Goal: Communication & Community: Answer question/provide support

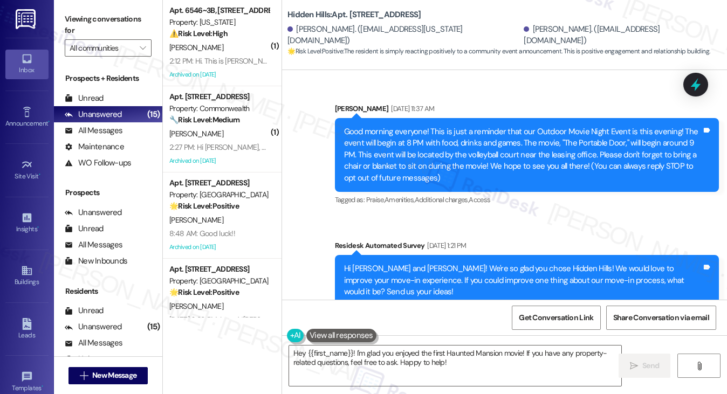
scroll to position [20687, 0]
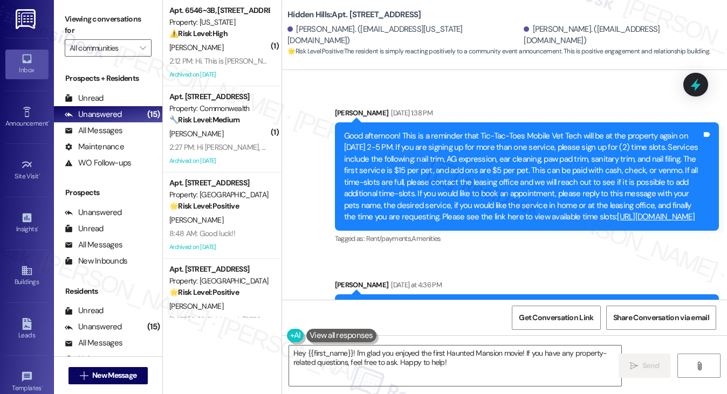
click at [426, 303] on div "Good afternoon! We had a key that was turned into the office that was left or l…" at bounding box center [523, 320] width 358 height 35
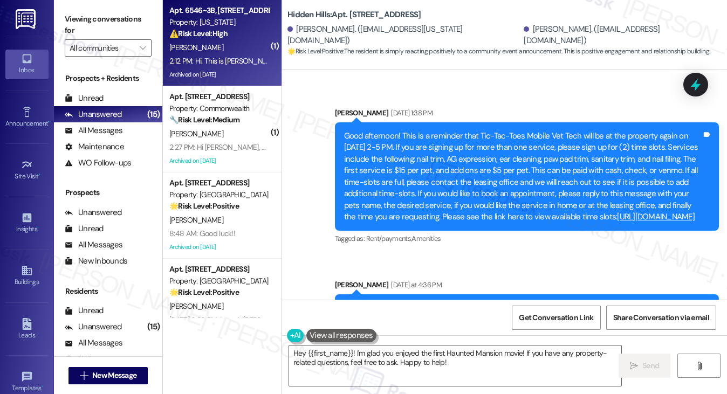
click at [231, 63] on div "2:12 PM: Hi. This is [PERSON_NAME] from the [US_STATE] Apartments can someone, …" at bounding box center [354, 61] width 371 height 10
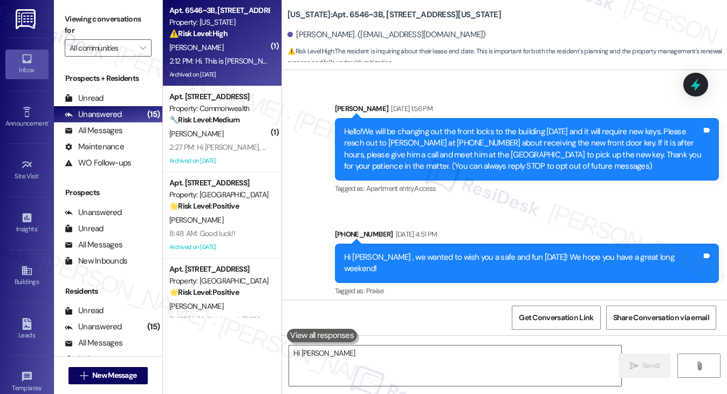
scroll to position [10397, 0]
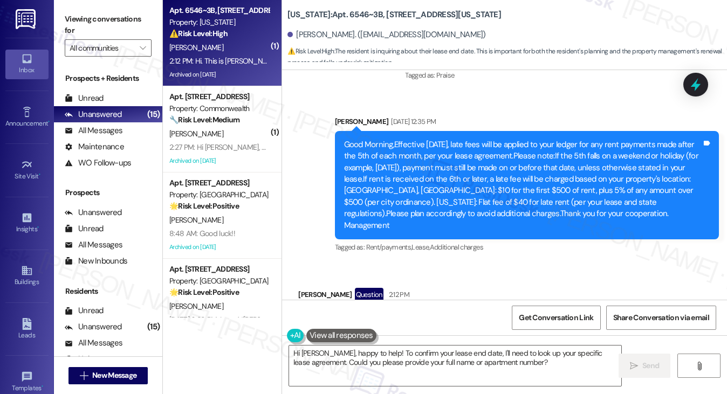
click at [498, 313] on div "Hi. This is [PERSON_NAME] from the [US_STATE] Apartments can someone, please te…" at bounding box center [486, 324] width 358 height 23
click at [382, 358] on textarea "Hi [PERSON_NAME], happy to help! To confirm your lease end date, I'll need to l…" at bounding box center [455, 366] width 333 height 40
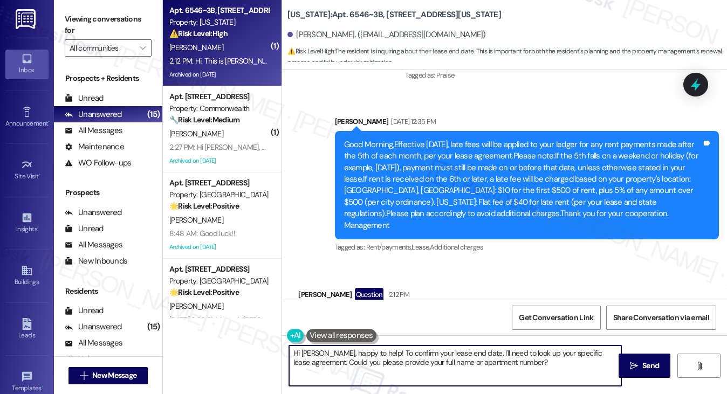
click at [382, 358] on textarea "Hi [PERSON_NAME], happy to help! To confirm your lease end date, I'll need to l…" at bounding box center [455, 366] width 333 height 40
click at [465, 356] on textarea "Hi [PERSON_NAME], happy to help! To confirm your lease end date, I'll need to l…" at bounding box center [455, 366] width 333 height 40
drag, startPoint x: 544, startPoint y: 365, endPoint x: 368, endPoint y: 354, distance: 176.2
click at [368, 354] on textarea "Hi [PERSON_NAME], happy to help! To confirm your lease end date, I'll need to l…" at bounding box center [455, 366] width 333 height 40
click at [539, 360] on textarea "Hi [PERSON_NAME], happy to help! To confirm your lease end date, I'll need to l…" at bounding box center [455, 366] width 333 height 40
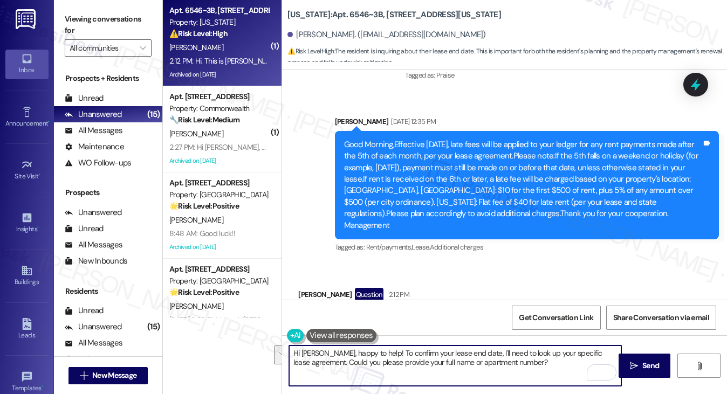
drag, startPoint x: 542, startPoint y: 362, endPoint x: 319, endPoint y: 354, distance: 222.4
click at [319, 354] on textarea "Hi [PERSON_NAME], happy to help! To confirm your lease end date, I'll need to l…" at bounding box center [455, 366] width 333 height 40
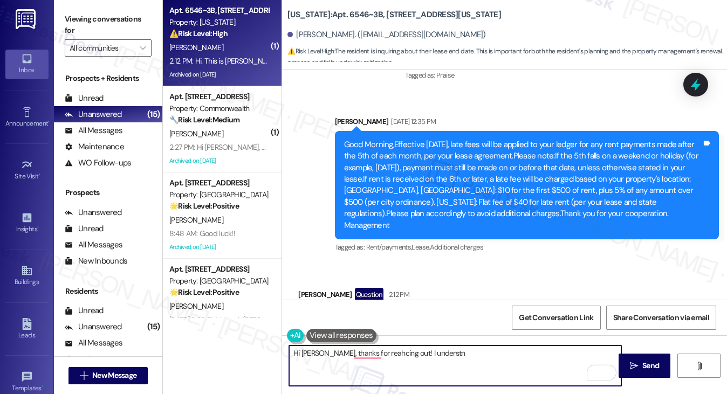
click at [364, 313] on div "Hi. This is [PERSON_NAME] from the [US_STATE] Apartments can someone, please te…" at bounding box center [486, 324] width 358 height 23
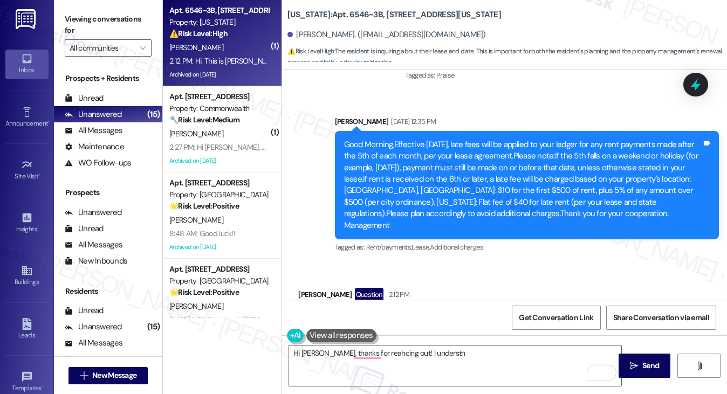
click at [364, 313] on div "Hi. This is [PERSON_NAME] from the [US_STATE] Apartments can someone, please te…" at bounding box center [486, 324] width 358 height 23
copy div "Hi. This is [PERSON_NAME] from the [US_STATE] Apartments can someone, please te…"
drag, startPoint x: 88, startPoint y: 20, endPoint x: 120, endPoint y: 34, distance: 34.8
click at [88, 20] on label "Viewing conversations for" at bounding box center [108, 25] width 87 height 29
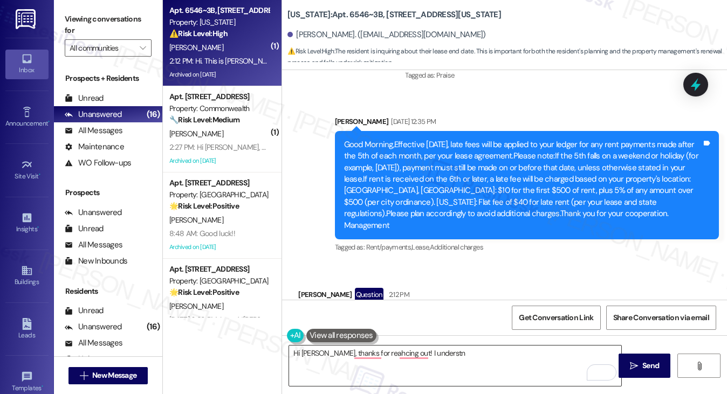
click at [399, 366] on textarea "Hi [PERSON_NAME], thanks for reahcing out! I understn" at bounding box center [455, 366] width 333 height 40
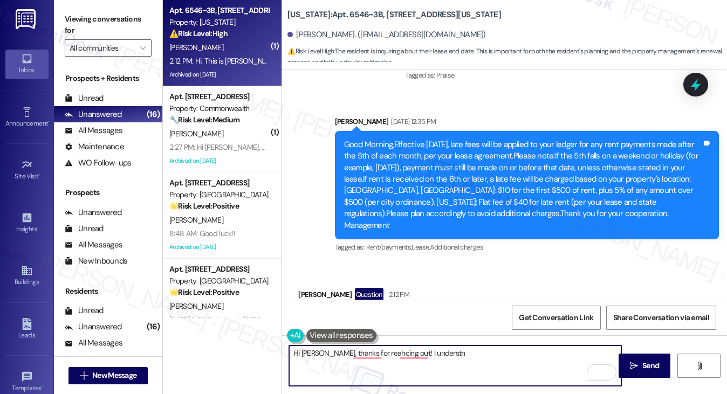
click at [455, 358] on textarea "Hi [PERSON_NAME], thanks for reahcing out! I understn" at bounding box center [455, 366] width 333 height 40
click at [410, 352] on textarea "Hi [PERSON_NAME], thanks for reaching out! I understn" at bounding box center [455, 366] width 333 height 40
click at [464, 351] on textarea "Hi [PERSON_NAME], thanks for reaching out! I understand" at bounding box center [455, 366] width 333 height 40
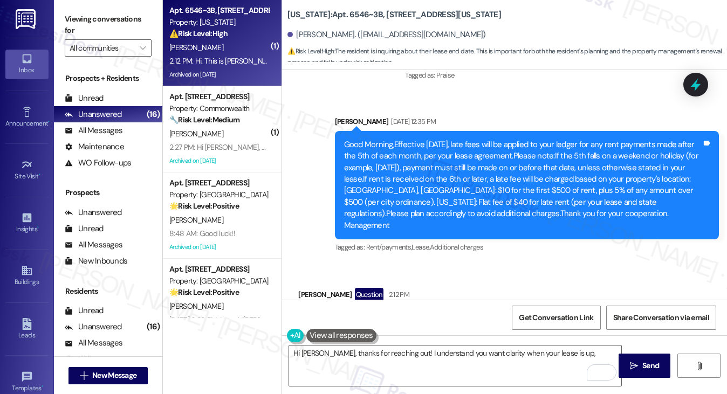
click at [56, 5] on div "Viewing conversations for All communities " at bounding box center [108, 33] width 108 height 67
click at [419, 365] on textarea "Hi [PERSON_NAME], thanks for reaching out! I understand you want clarity when y…" at bounding box center [455, 366] width 333 height 40
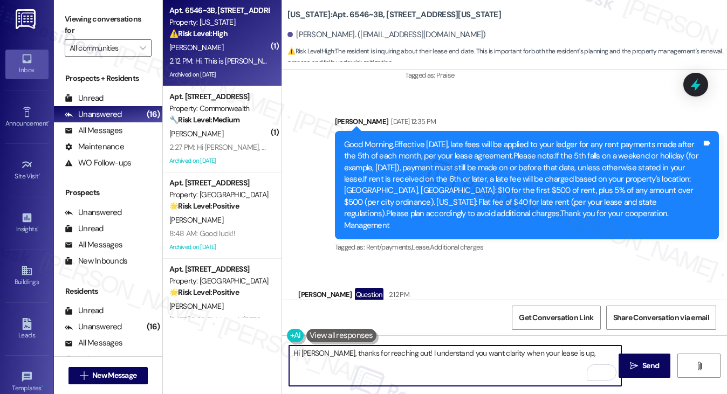
click at [419, 365] on textarea "Hi [PERSON_NAME], thanks for reaching out! I understand you want clarity when y…" at bounding box center [455, 366] width 333 height 40
click at [509, 366] on textarea "Hi [PERSON_NAME], thanks for reaching out! I understand you want clarity when y…" at bounding box center [455, 366] width 333 height 40
drag, startPoint x: 579, startPoint y: 353, endPoint x: 395, endPoint y: 356, distance: 184.0
click at [395, 356] on textarea "Hi [PERSON_NAME], thanks for reaching out! I understand you want clarity when y…" at bounding box center [455, 366] width 333 height 40
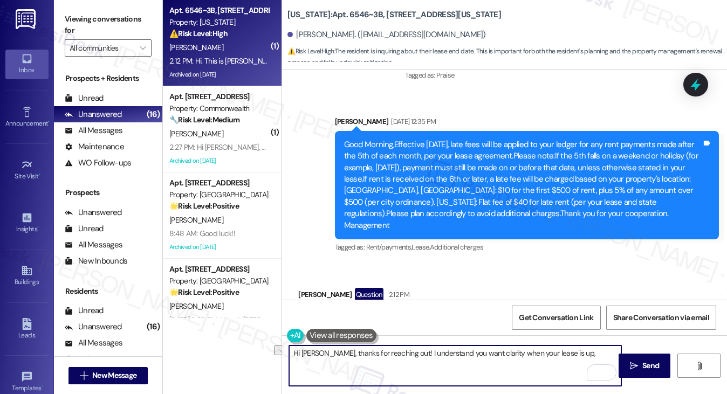
paste textarea "Hi [PERSON_NAME]! Thanks for reaching out. For lease details like your exact en…"
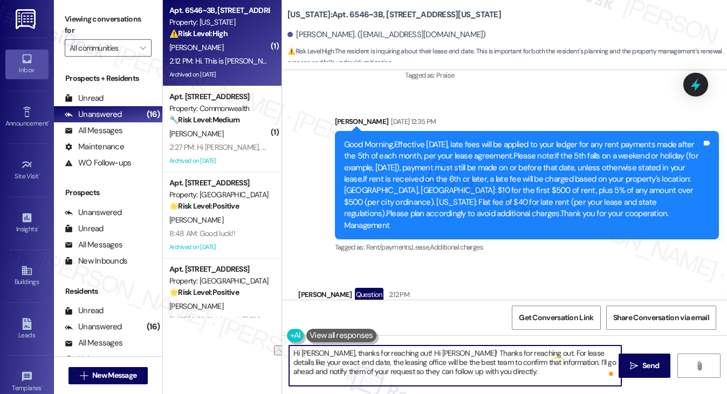
drag, startPoint x: 396, startPoint y: 354, endPoint x: 501, endPoint y: 349, distance: 104.8
click at [501, 349] on textarea "Hi [PERSON_NAME], thanks for reaching out! Hi [PERSON_NAME]! Thanks for reachin…" at bounding box center [455, 366] width 333 height 40
drag, startPoint x: 565, startPoint y: 371, endPoint x: 564, endPoint y: 353, distance: 17.8
click at [564, 353] on textarea "Hi [PERSON_NAME], thanks for reaching out! I understand you want to know when y…" at bounding box center [455, 366] width 333 height 40
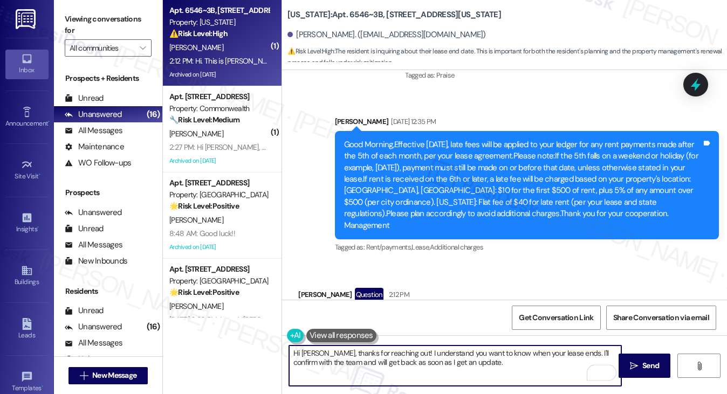
click at [495, 355] on textarea "Hi [PERSON_NAME], thanks for reaching out! I understand you want to know when y…" at bounding box center [455, 366] width 333 height 40
click at [494, 365] on textarea "Hi [PERSON_NAME], thanks for reaching out! I understand you want to know when y…" at bounding box center [455, 366] width 333 height 40
type textarea "Hi [PERSON_NAME], thanks for reaching out! I understand you want to know when y…"
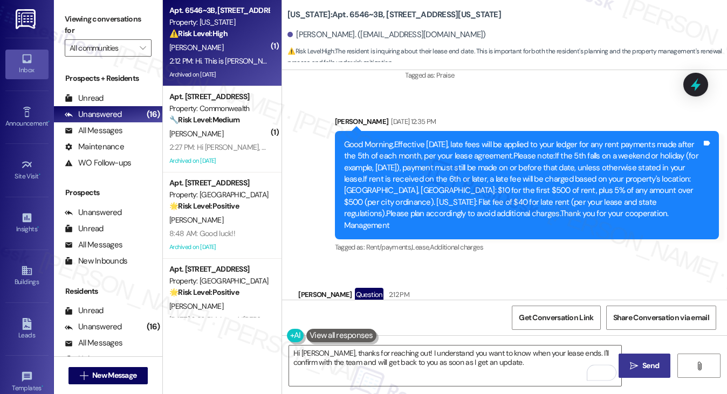
click at [628, 363] on span " Send" at bounding box center [645, 365] width 34 height 11
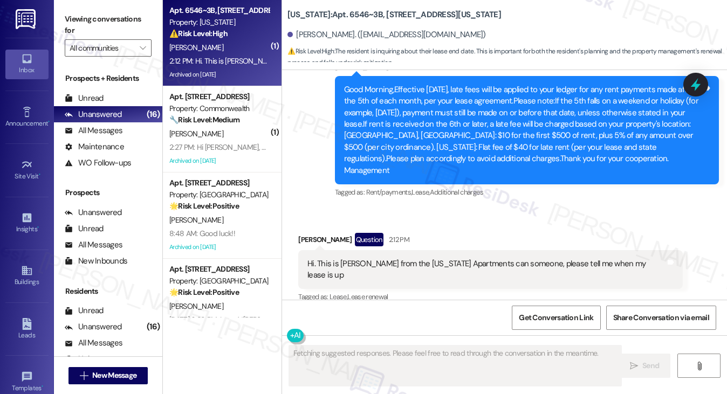
scroll to position [10484, 0]
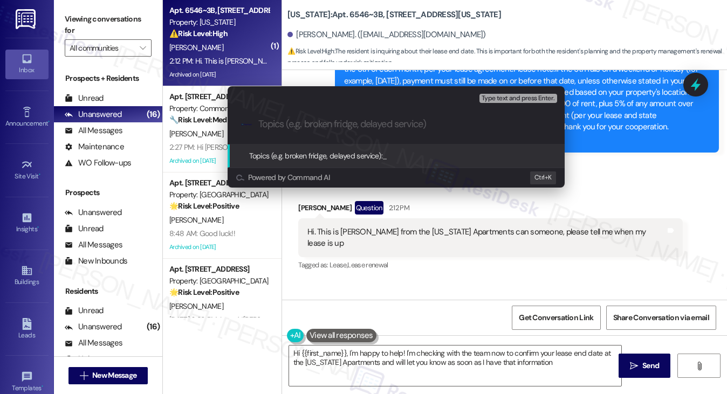
type textarea "Hi {{first_name}}, I'm happy to help! I'm checking with the team now to confirm…"
click at [649, 186] on div "Escalate Conversation High risk Topics (e.g. broken fridge, delayed service) An…" at bounding box center [363, 197] width 727 height 394
type input "Lease end details"
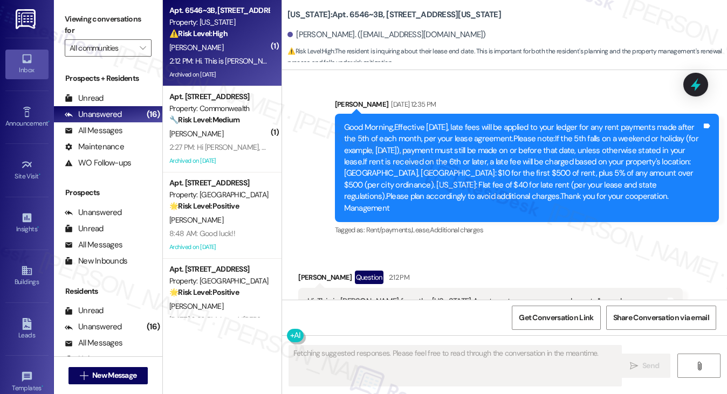
scroll to position [10397, 0]
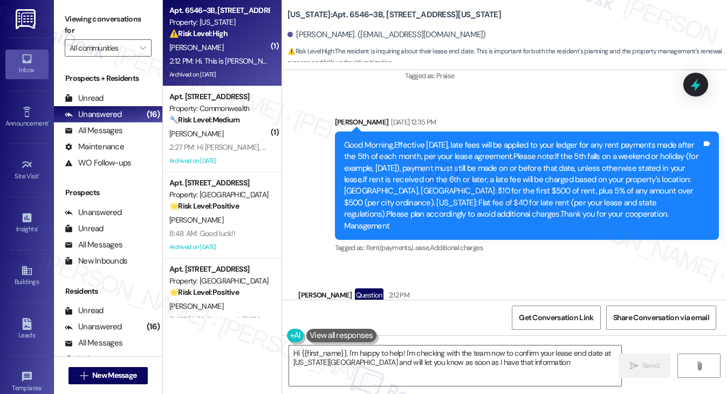
type textarea "Hi {{first_name}}, I'm happy to help! I'm checking with the team now to confirm…"
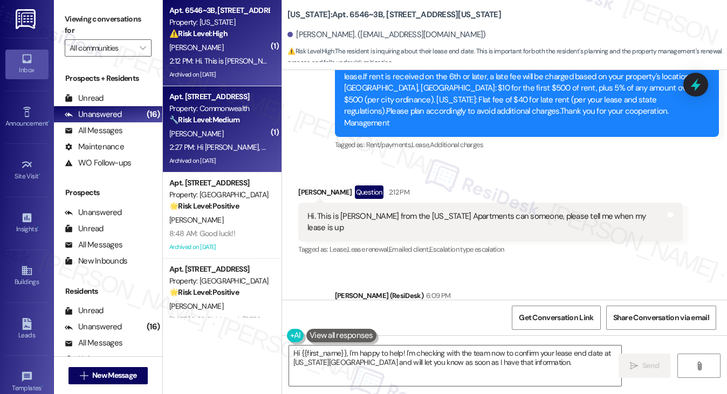
click at [215, 148] on div "2:27 PM: Hi [PERSON_NAME], still waiting on these requests^ 2:27 PM: Hi [PERSON…" at bounding box center [263, 147] width 189 height 10
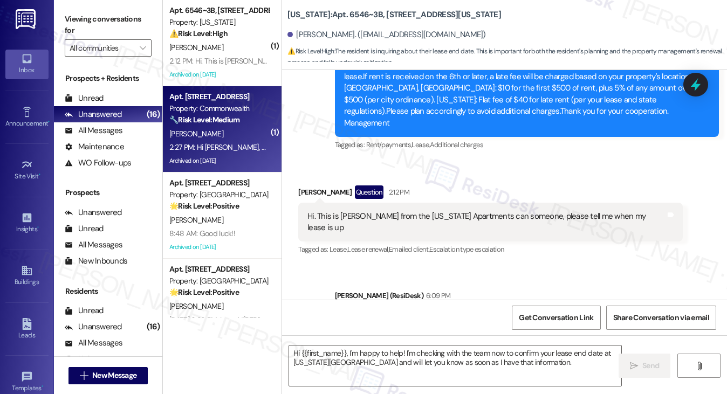
type textarea "Fetching suggested responses. Please feel free to read through the conversation…"
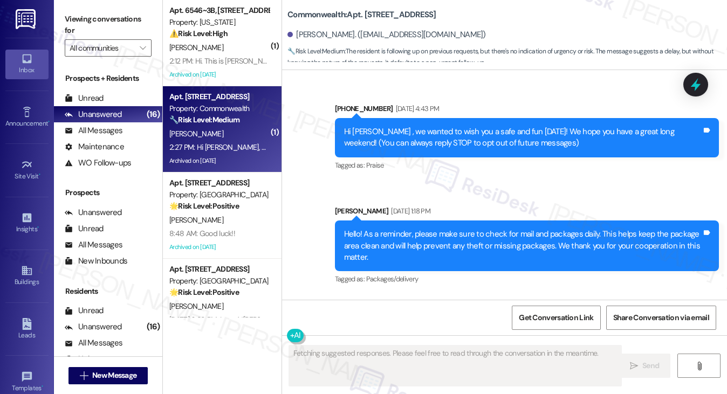
scroll to position [28693, 0]
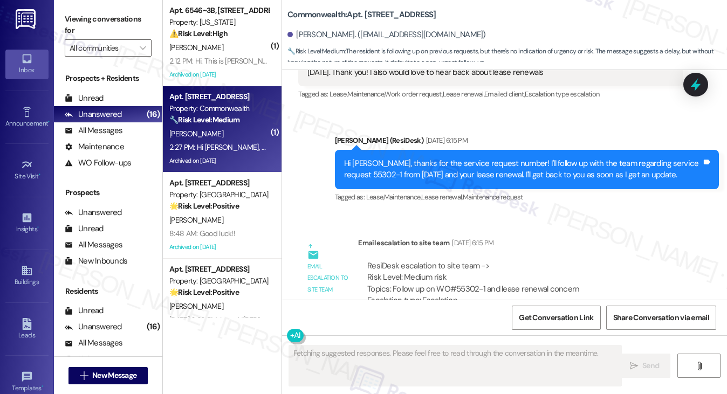
drag, startPoint x: 475, startPoint y: 135, endPoint x: 606, endPoint y: 138, distance: 131.6
click at [606, 261] on div "ResiDesk escalation to site team -> Risk Level: Medium risk Topics: Follow up o…" at bounding box center [520, 284] width 306 height 46
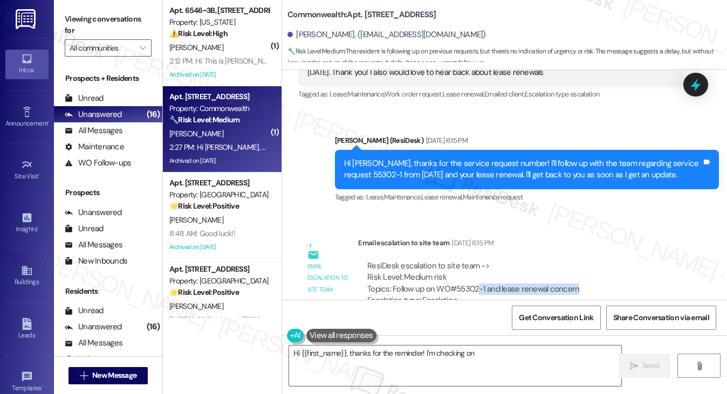
click at [558, 261] on div "ResiDesk escalation to site team -> Risk Level: Medium risk Topics: Follow up o…" at bounding box center [520, 284] width 306 height 46
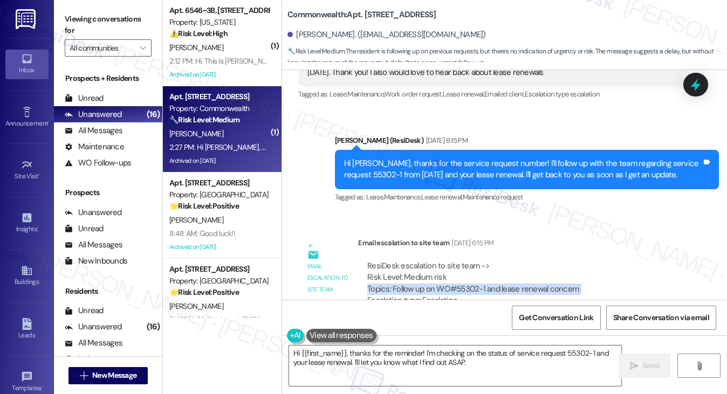
click at [558, 261] on div "ResiDesk escalation to site team -> Risk Level: Medium risk Topics: Follow up o…" at bounding box center [520, 284] width 306 height 46
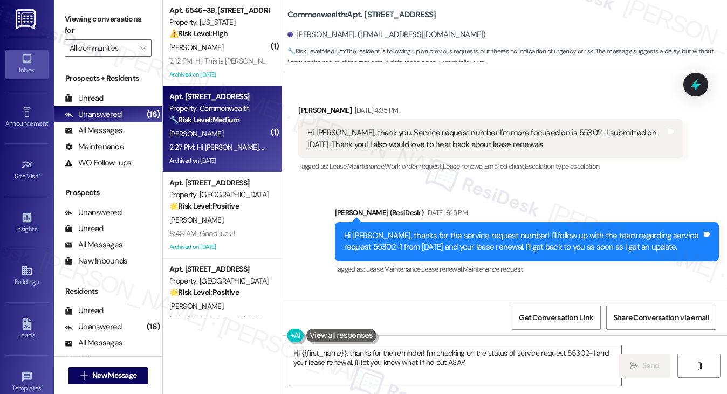
scroll to position [28478, 0]
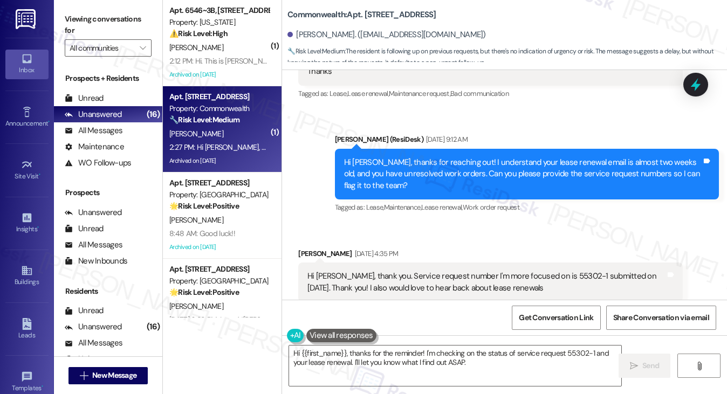
drag, startPoint x: 412, startPoint y: 226, endPoint x: 408, endPoint y: 234, distance: 8.7
click at [408, 374] on div "Hi [PERSON_NAME], thanks for the service request number! I'll follow up with th…" at bounding box center [523, 385] width 358 height 23
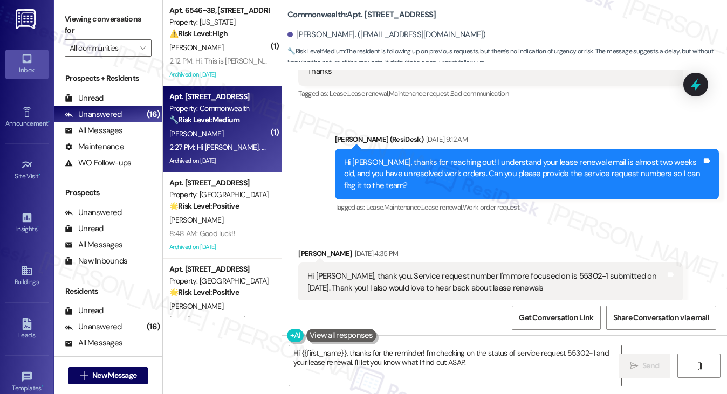
click at [500, 374] on div "Hi [PERSON_NAME], thanks for the service request number! I'll follow up with th…" at bounding box center [523, 385] width 358 height 23
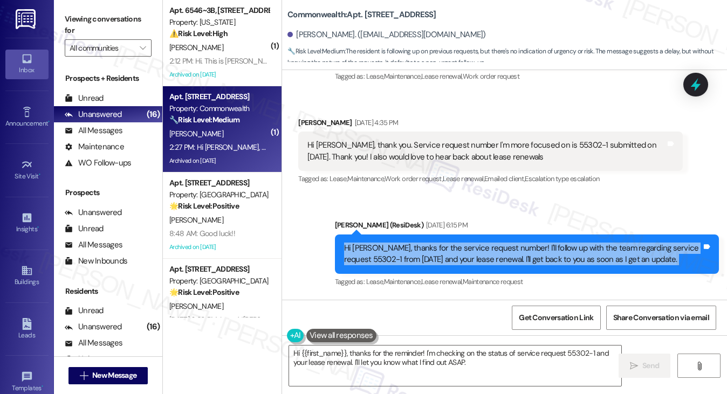
scroll to position [28531, 0]
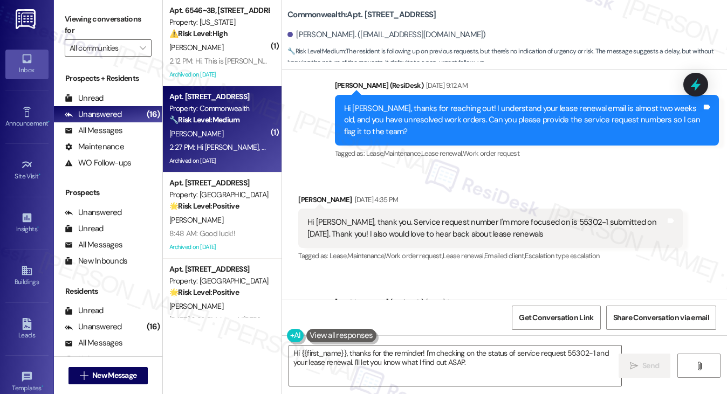
click at [413, 320] on div "Hi [PERSON_NAME], thanks for the service request number! I'll follow up with th…" at bounding box center [523, 331] width 358 height 23
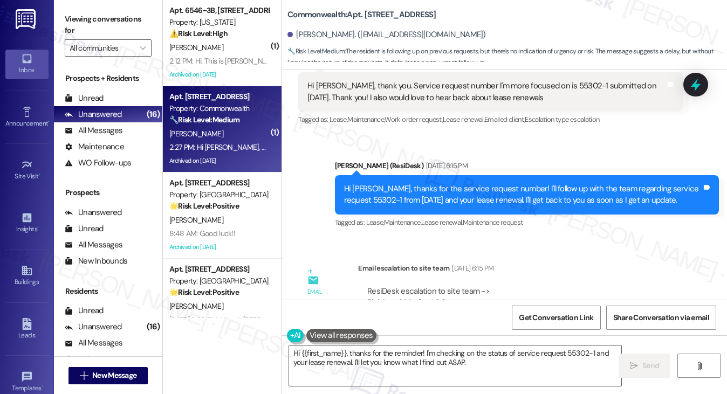
scroll to position [28693, 0]
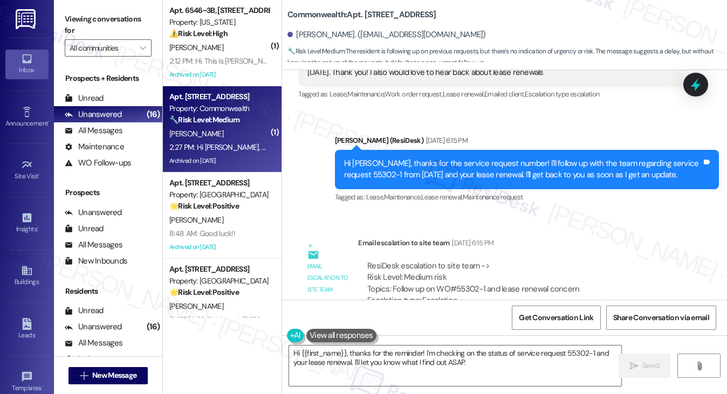
click at [415, 229] on div "Email escalation to site team Email escalation to site team [DATE] 6:15 PM Resi…" at bounding box center [490, 293] width 400 height 128
click at [433, 355] on textarea "Hi {{first_name}}, thanks for the reminder! I'm checking on the status of servi…" at bounding box center [455, 366] width 333 height 40
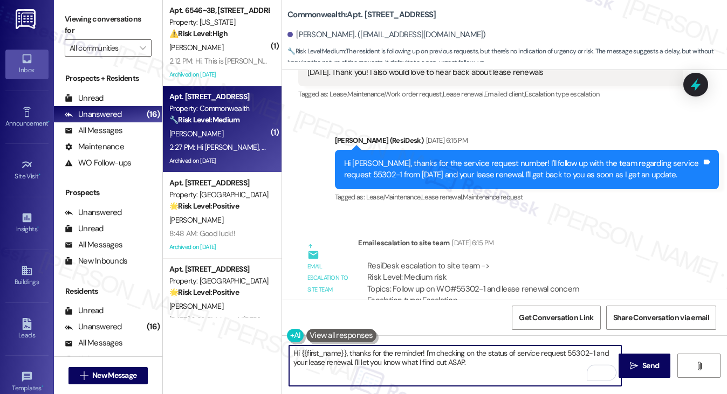
drag, startPoint x: 420, startPoint y: 352, endPoint x: 378, endPoint y: 353, distance: 41.5
click at [378, 353] on textarea "Hi {{first_name}}, thanks for the reminder! I'm checking on the status of servi…" at bounding box center [455, 366] width 333 height 40
drag, startPoint x: 510, startPoint y: 373, endPoint x: 423, endPoint y: 349, distance: 90.0
click at [423, 349] on textarea "Hi {{first_name}}, thanks for checking in! I'm checking on the status of servic…" at bounding box center [455, 366] width 333 height 40
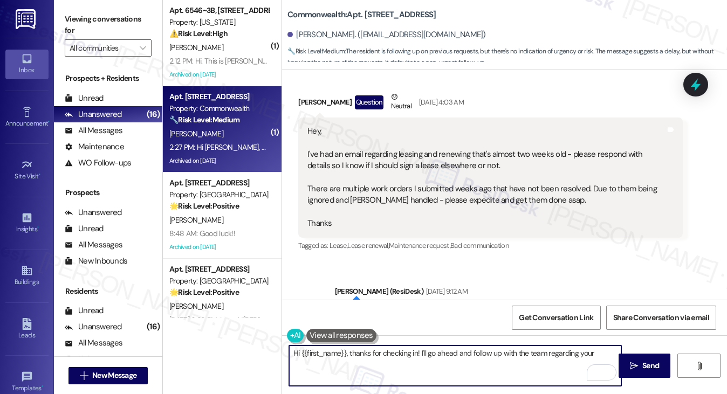
scroll to position [28154, 0]
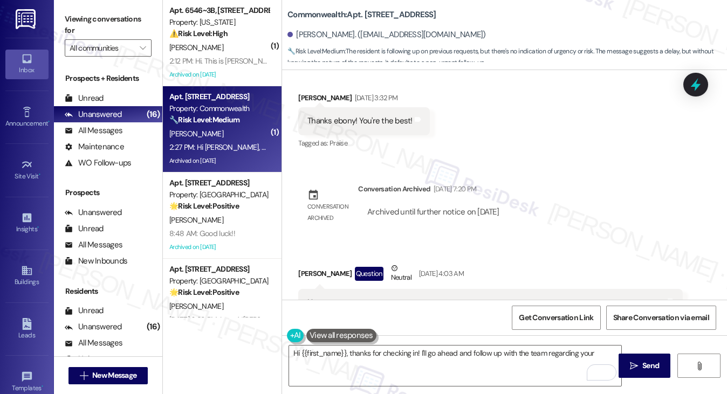
click at [471, 297] on div "Hey, I've had an email regarding leasing and renewing that's almost two weeks o…" at bounding box center [486, 349] width 358 height 104
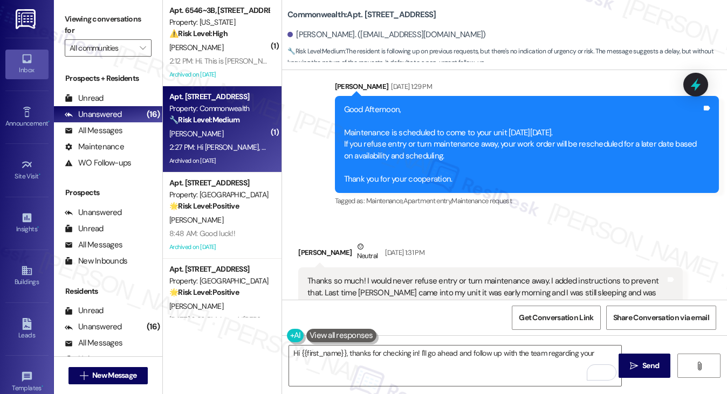
scroll to position [27722, 0]
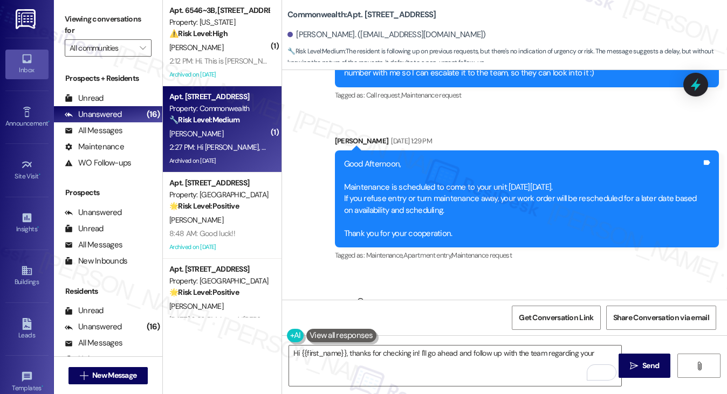
click at [461, 330] on div "Thanks so much! I would never refuse entry or turn maintenance away. I added in…" at bounding box center [486, 353] width 358 height 46
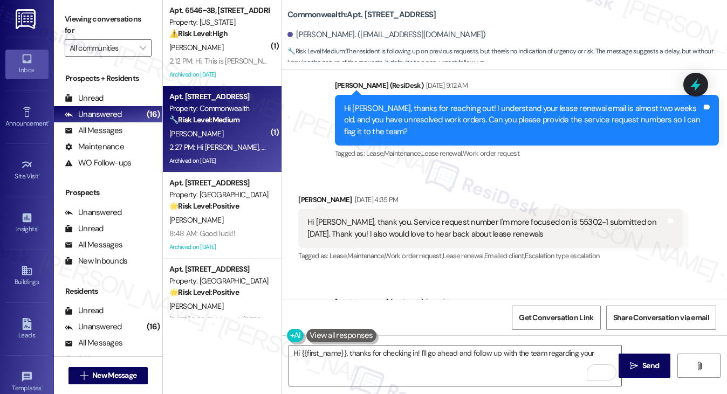
scroll to position [28693, 0]
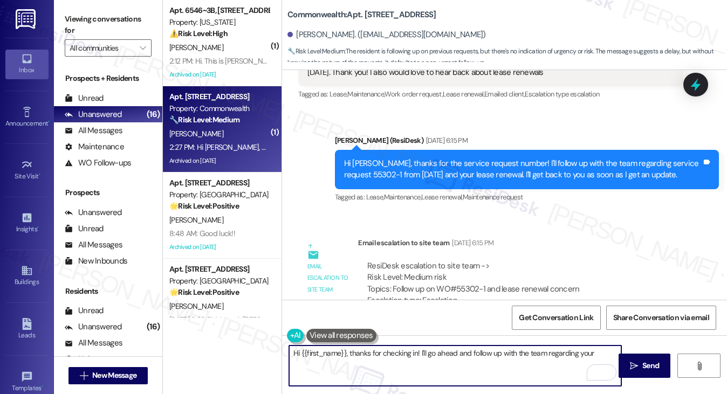
click at [455, 352] on textarea "Hi {{first_name}}, thanks for checking in! I'll go ahead and follow up with the…" at bounding box center [455, 366] width 333 height 40
drag, startPoint x: 455, startPoint y: 352, endPoint x: 477, endPoint y: 351, distance: 22.1
click at [455, 352] on textarea "Hi {{first_name}}, thanks for checking in! I'll go ahead and follow up with the…" at bounding box center [455, 366] width 333 height 40
click at [602, 351] on textarea "Hi {{first_name}}, thanks for checking in! I'll go ahead and follow up with the…" at bounding box center [455, 366] width 333 height 40
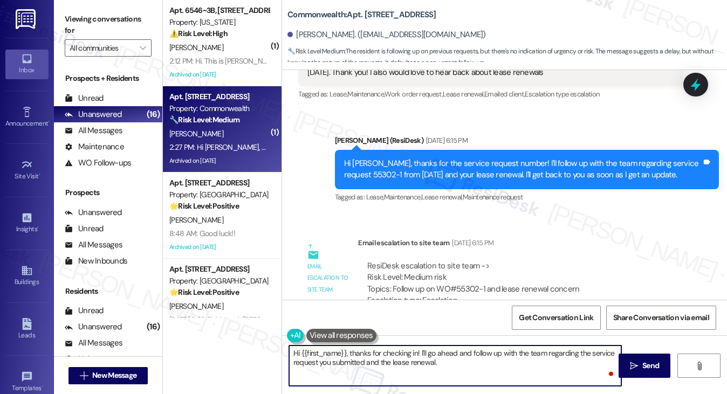
click at [454, 372] on textarea "Hi {{first_name}}, thanks for checking in! I'll go ahead and follow up with the…" at bounding box center [455, 366] width 333 height 40
type textarea "Hi {{first_name}}, thanks for checking in! I'll go ahead and follow up with the…"
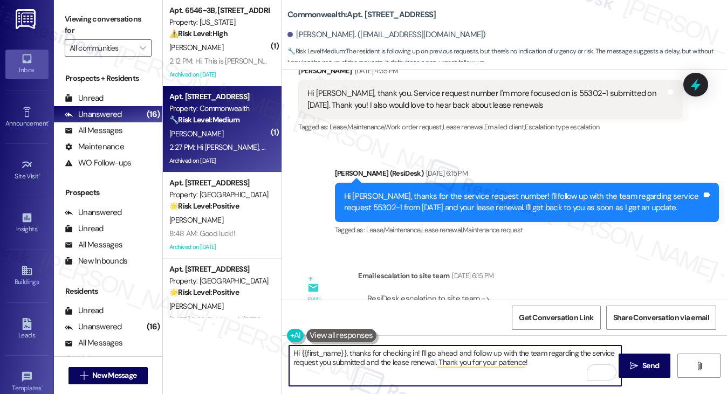
scroll to position [28424, 0]
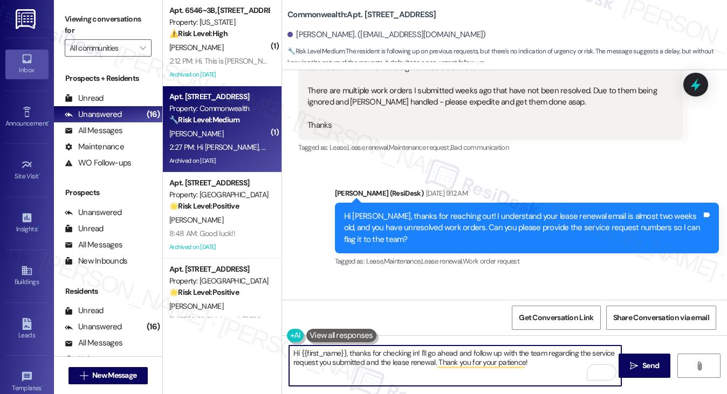
click at [547, 365] on textarea "Hi {{first_name}}, thanks for checking in! I'll go ahead and follow up with the…" at bounding box center [455, 366] width 333 height 40
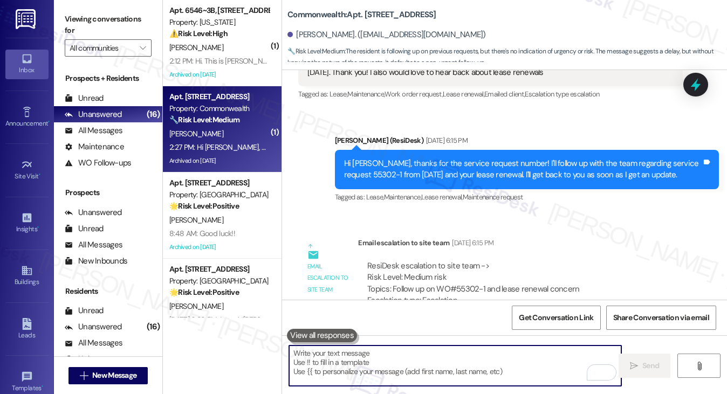
scroll to position [28693, 0]
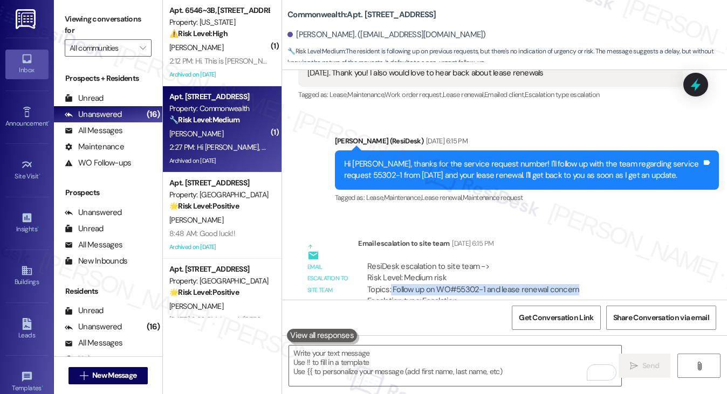
drag, startPoint x: 390, startPoint y: 140, endPoint x: 580, endPoint y: 140, distance: 190.4
click at [580, 261] on div "ResiDesk escalation to site team -> Risk Level: Medium risk Topics: Follow up o…" at bounding box center [520, 284] width 306 height 46
copy div "Follow up on WO#55302-1 and lease renewal concern"
click at [470, 253] on div "ResiDesk escalation to site team -> Risk Level: Medium risk Topics: Follow up o…" at bounding box center [520, 301] width 324 height 97
drag, startPoint x: 571, startPoint y: 138, endPoint x: 392, endPoint y: 141, distance: 179.1
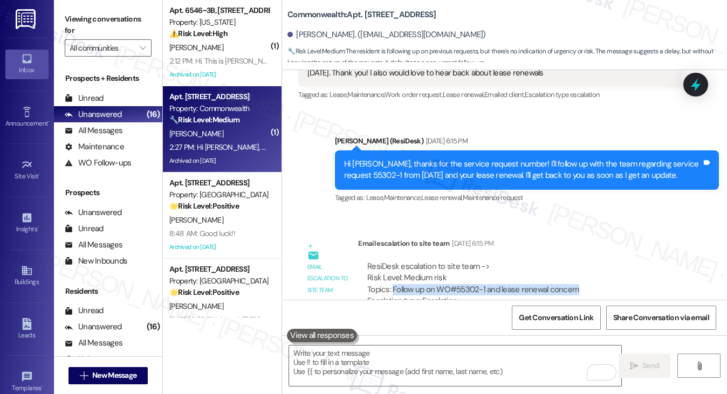
click at [392, 261] on div "ResiDesk escalation to site team -> Risk Level: Medium risk Topics: Follow up o…" at bounding box center [520, 284] width 306 height 46
copy div "Follow up on WO#55302-1 and lease renewal concern"
click at [686, 77] on div at bounding box center [696, 84] width 32 height 31
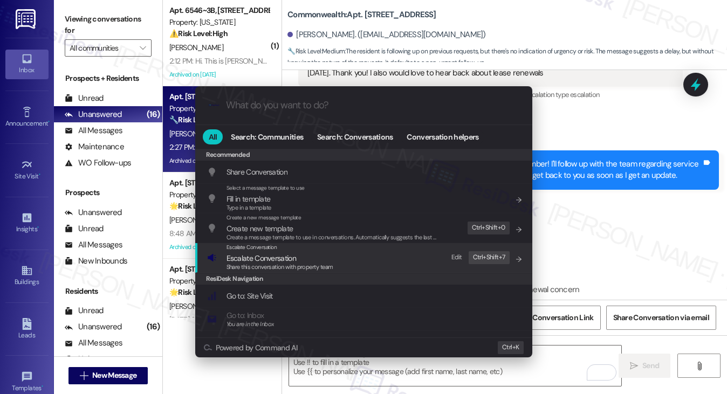
click at [317, 259] on span "Escalate Conversation" at bounding box center [280, 258] width 107 height 12
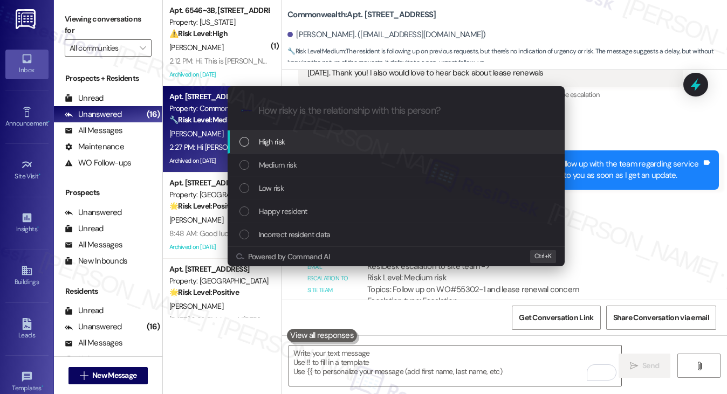
click at [306, 141] on div "High risk" at bounding box center [397, 142] width 316 height 12
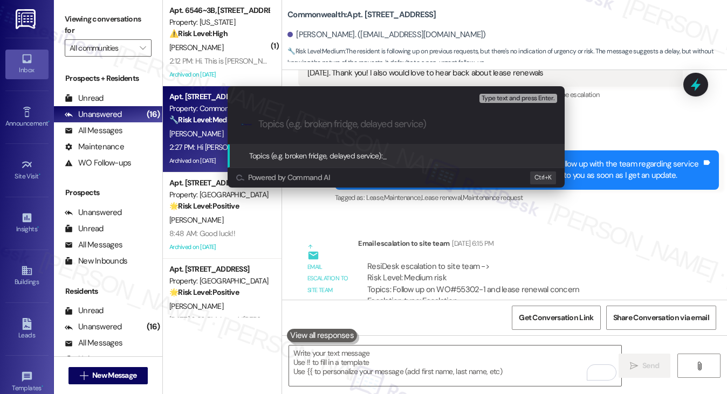
paste input "Follow up on WO#55302-1 and lease renewal concern"
type input "Follow up on WO#55302-1 and lease renewal concern"
click at [360, 129] on input "Follow up on WO#55302-1 and lease renewal concern" at bounding box center [400, 124] width 284 height 11
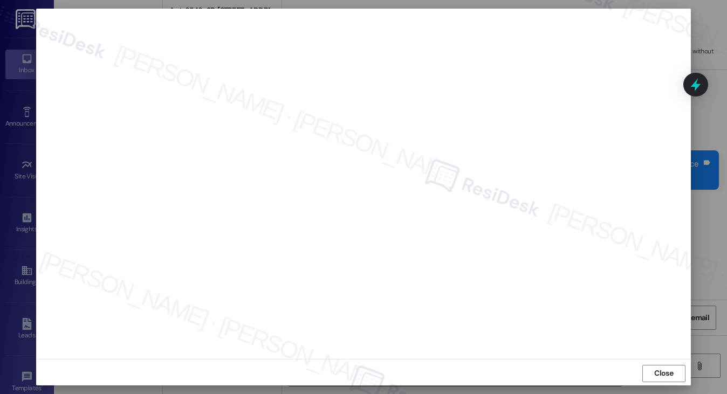
scroll to position [6, 0]
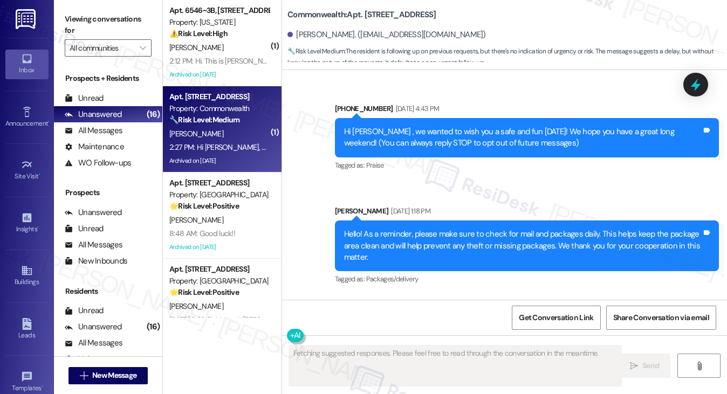
type textarea "Fetching suggested responses. Please feel free to read through the conversation…"
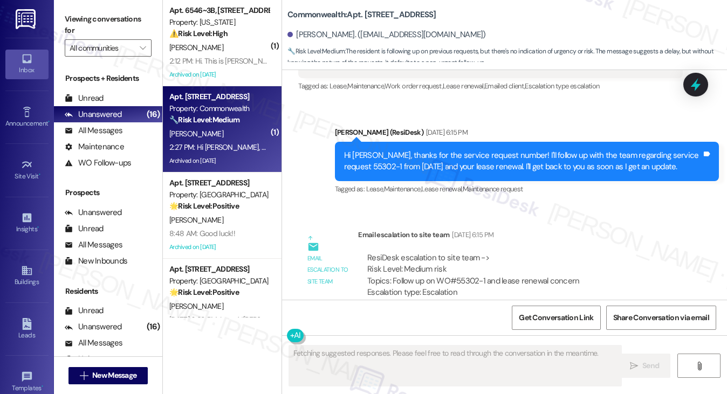
scroll to position [28796, 0]
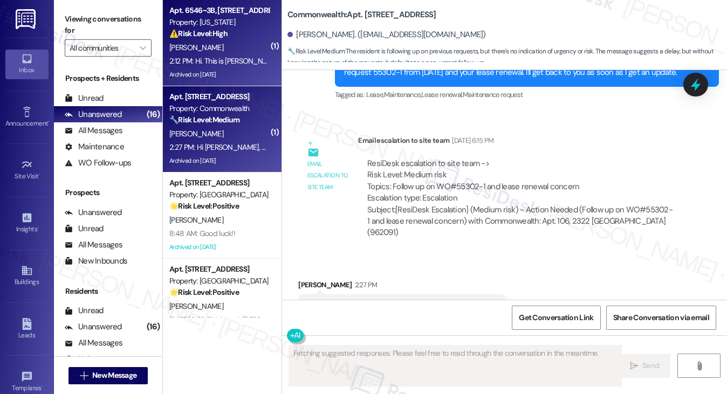
click at [199, 39] on div "⚠️ Risk Level: High The resident is inquiring about their lease end date. This …" at bounding box center [219, 33] width 100 height 11
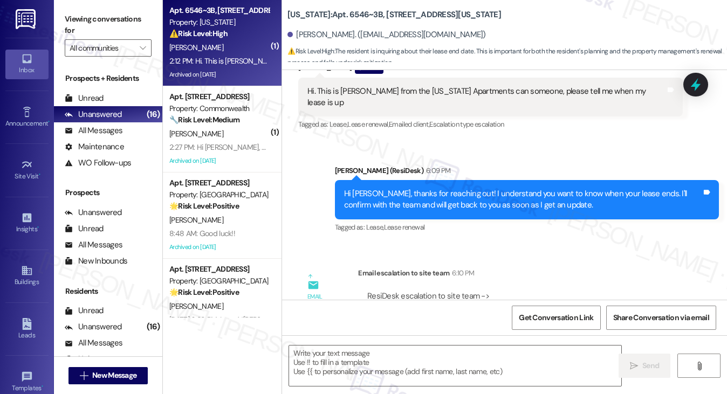
type textarea "Fetching suggested responses. Please feel free to read through the conversation…"
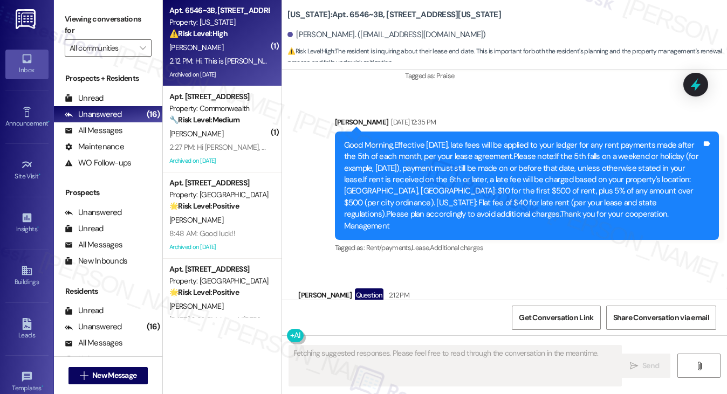
scroll to position [10633, 0]
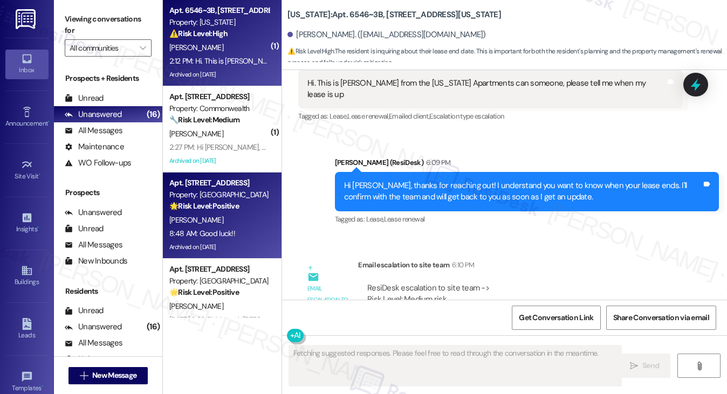
click at [220, 218] on div "[PERSON_NAME]" at bounding box center [219, 220] width 102 height 13
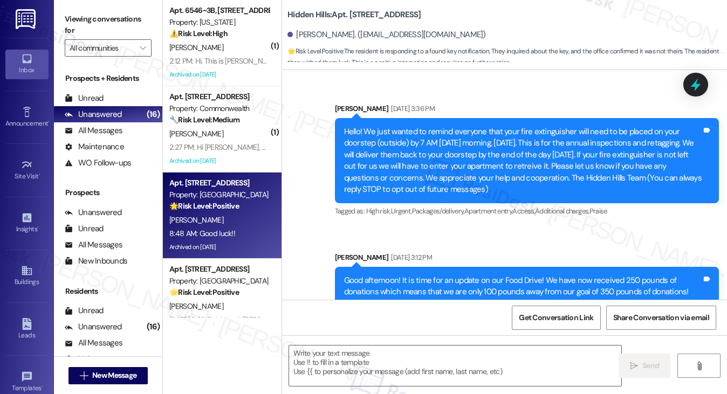
type textarea "Fetching suggested responses. Please feel free to read through the conversation…"
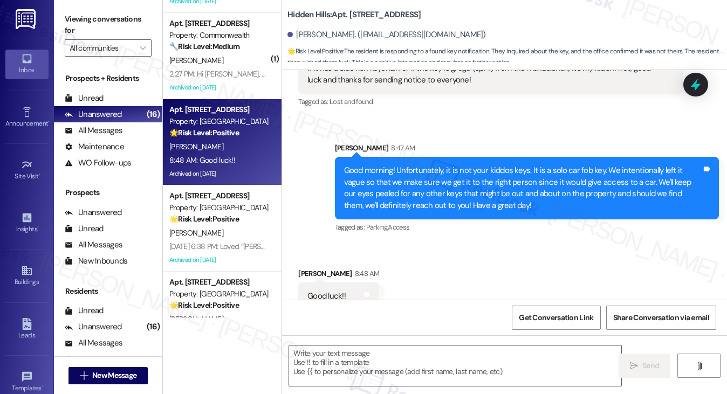
scroll to position [162, 0]
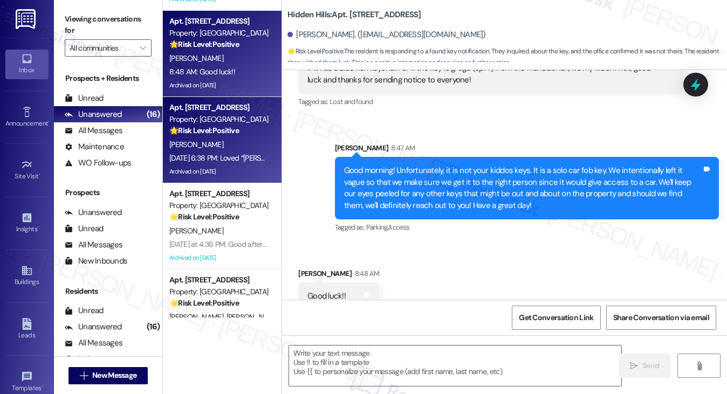
click at [212, 131] on strong "🌟 Risk Level: Positive" at bounding box center [204, 131] width 70 height 10
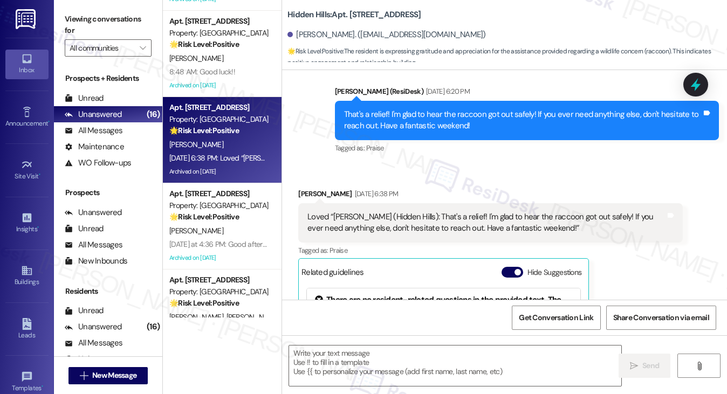
type textarea "Fetching suggested responses. Please feel free to read through the conversation…"
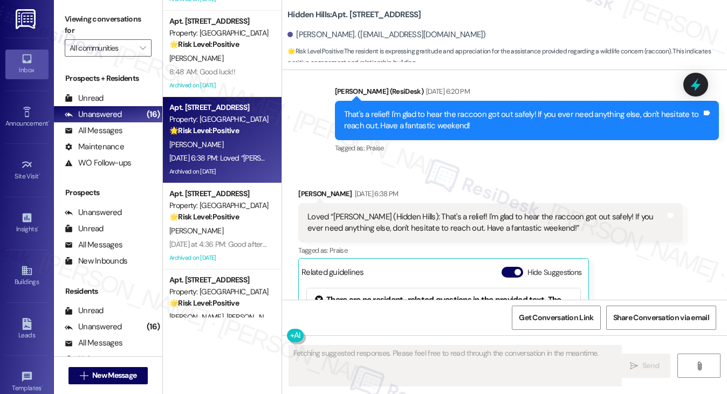
scroll to position [15800, 0]
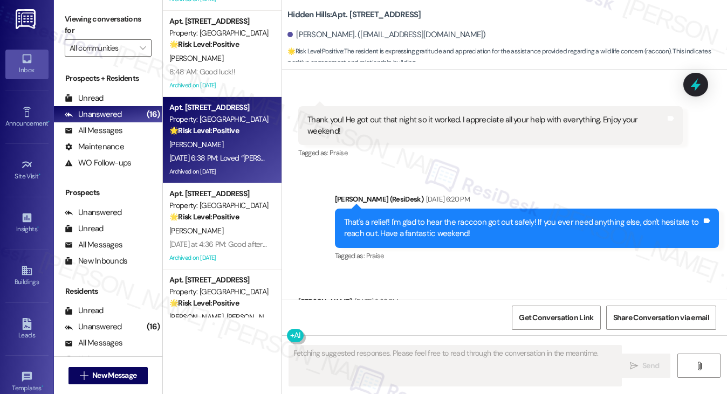
click at [373, 319] on div "Loved “[PERSON_NAME] (Hidden Hills): That's a relief! I'm glad to hear the racc…" at bounding box center [486, 330] width 358 height 23
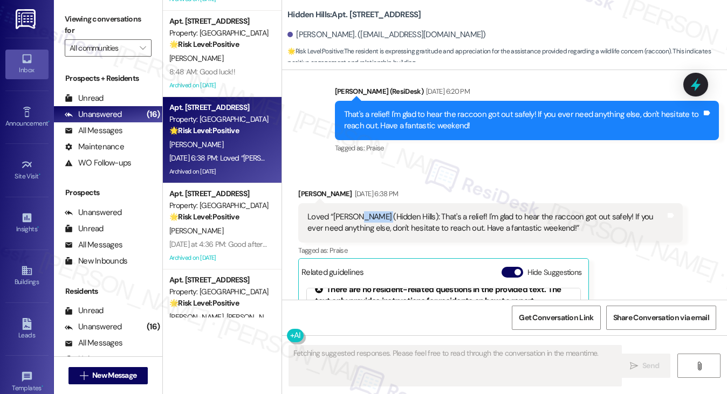
scroll to position [19, 0]
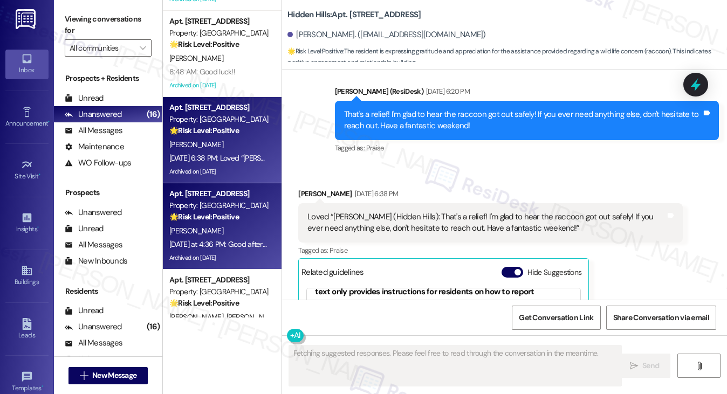
click at [231, 230] on div "[PERSON_NAME]" at bounding box center [219, 230] width 102 height 13
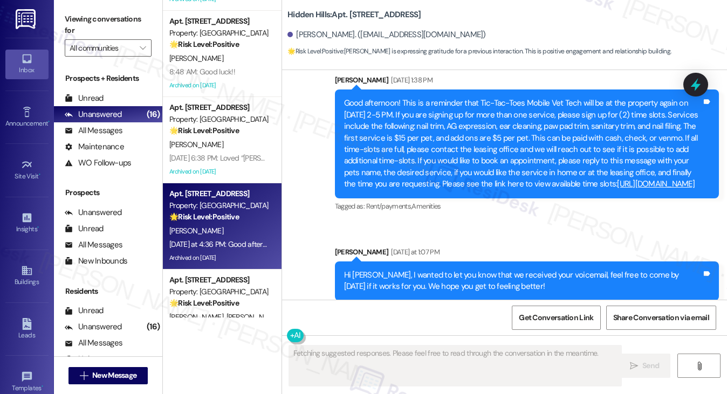
scroll to position [15569, 0]
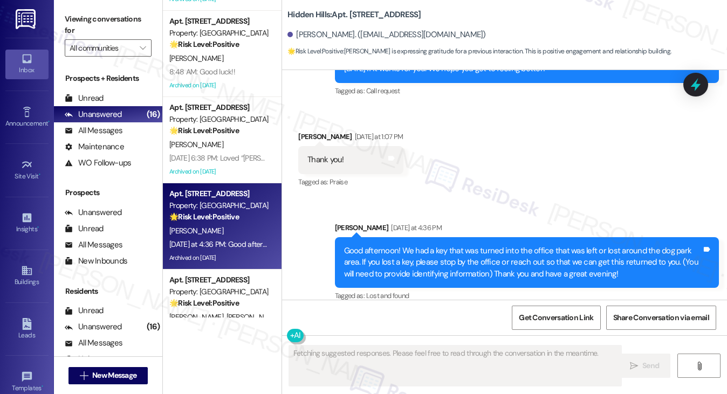
click at [408, 245] on div "Good afternoon! We had a key that was turned into the office that was left or l…" at bounding box center [523, 262] width 358 height 35
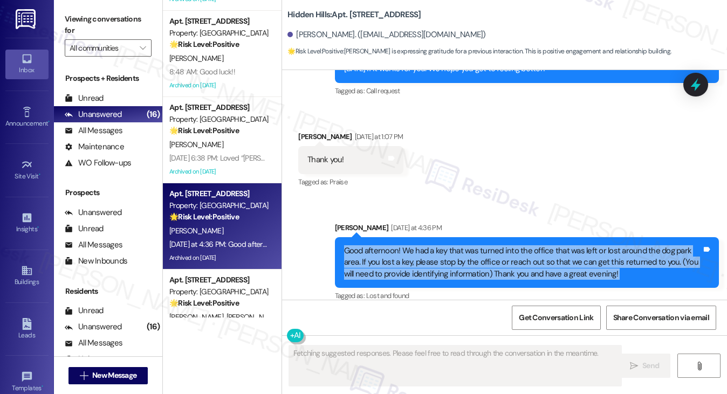
click at [408, 245] on div "Good afternoon! We had a key that was turned into the office that was left or l…" at bounding box center [523, 262] width 358 height 35
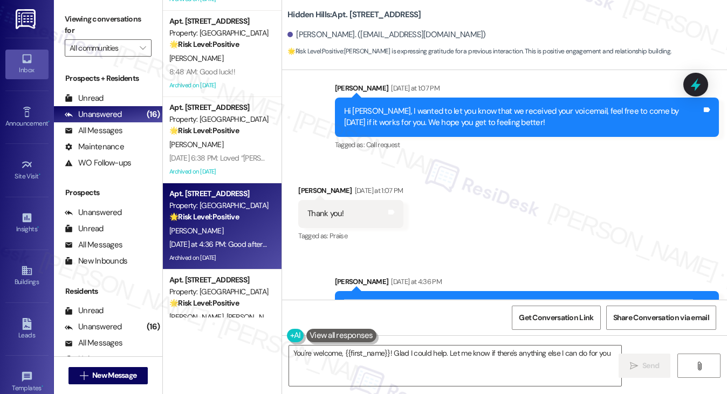
type textarea "You're welcome, {{first_name}}! Glad I could help. Let me know if there's anyth…"
click at [403, 106] on div "Hi [PERSON_NAME], I wanted to let you know that we received your voicemail, fee…" at bounding box center [523, 117] width 358 height 23
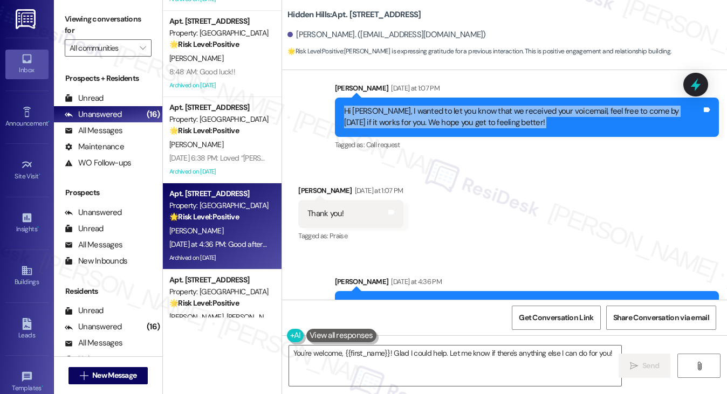
click at [403, 106] on div "Hi [PERSON_NAME], I wanted to let you know that we received your voicemail, fee…" at bounding box center [523, 117] width 358 height 23
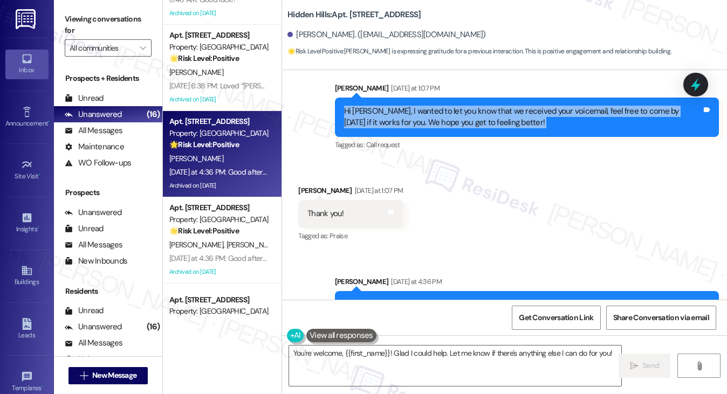
scroll to position [324, 0]
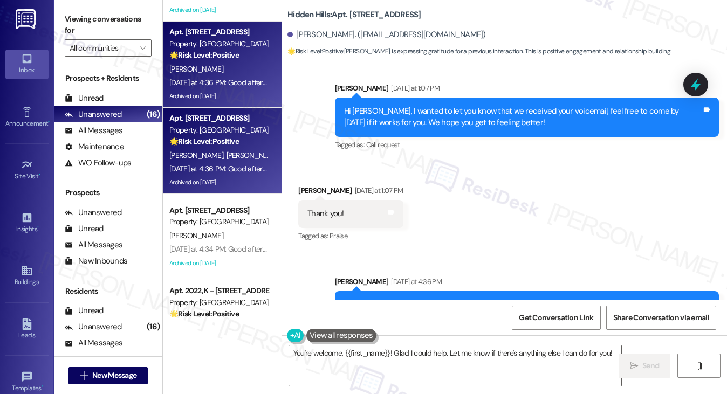
click at [233, 161] on div "[PERSON_NAME] [PERSON_NAME]" at bounding box center [219, 155] width 102 height 13
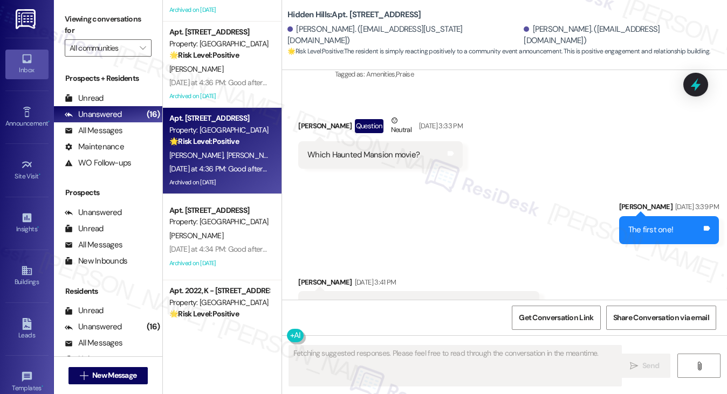
scroll to position [20299, 0]
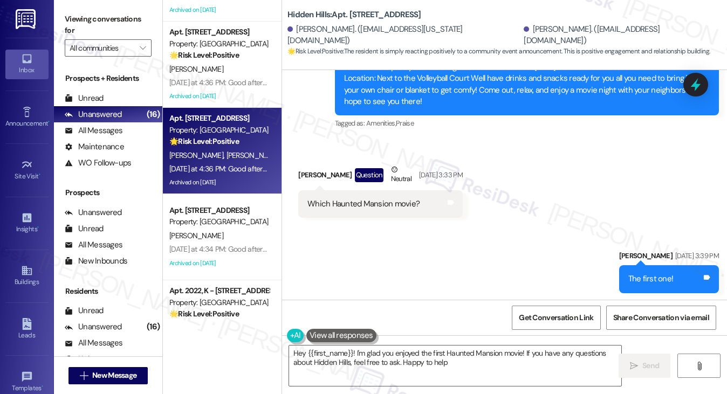
type textarea "Hey {{first_name}}! I'm glad you enjoyed the first Haunted Mansion movie! If yo…"
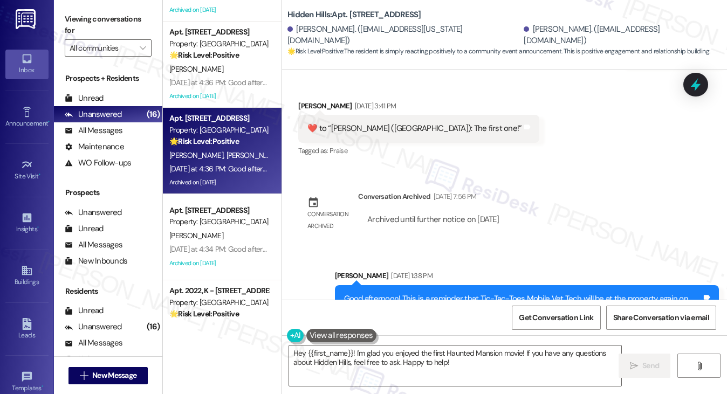
scroll to position [20580, 0]
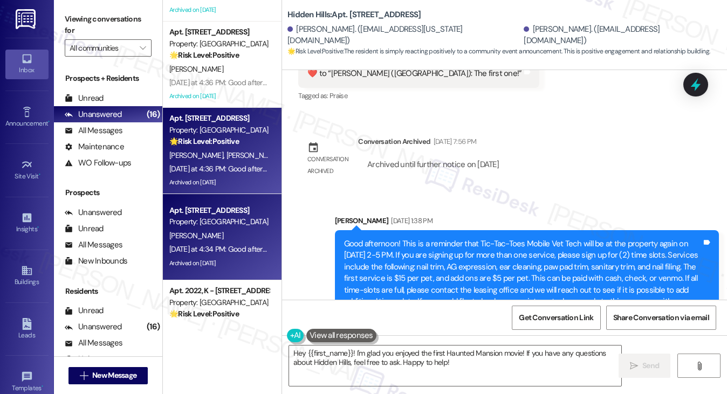
click at [265, 215] on div "Apt. [STREET_ADDRESS]" at bounding box center [219, 210] width 100 height 11
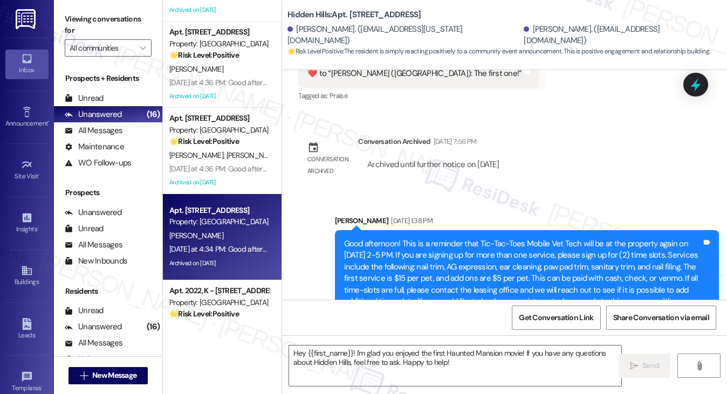
type textarea "Fetching suggested responses. Please feel free to read through the conversation…"
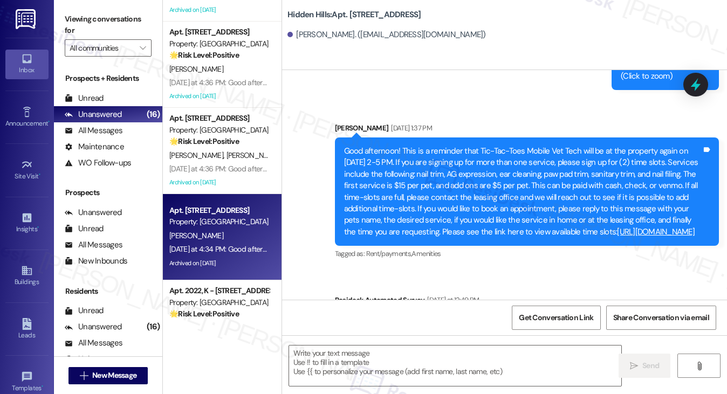
type textarea "Fetching suggested responses. Please feel free to read through the conversation…"
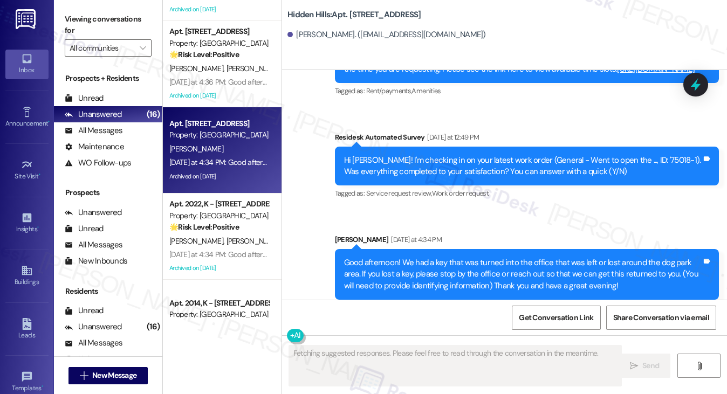
scroll to position [539, 0]
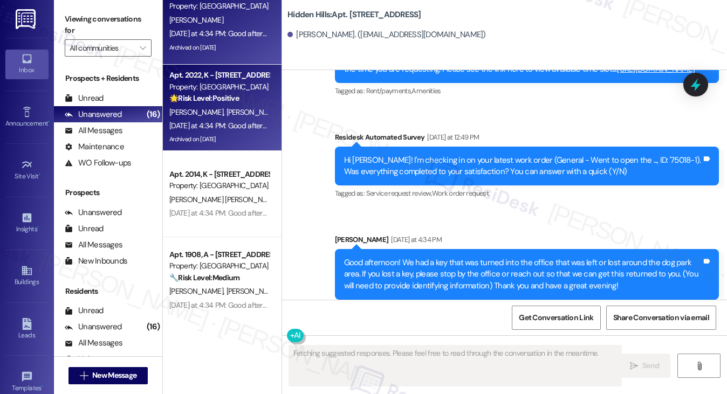
click at [246, 131] on div "[DATE] at 4:34 PM: Good afternoon! We had a key that was turned into the office…" at bounding box center [219, 125] width 102 height 13
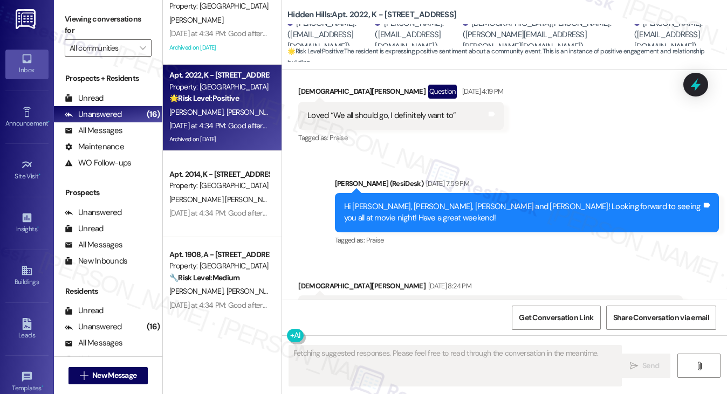
scroll to position [33085, 0]
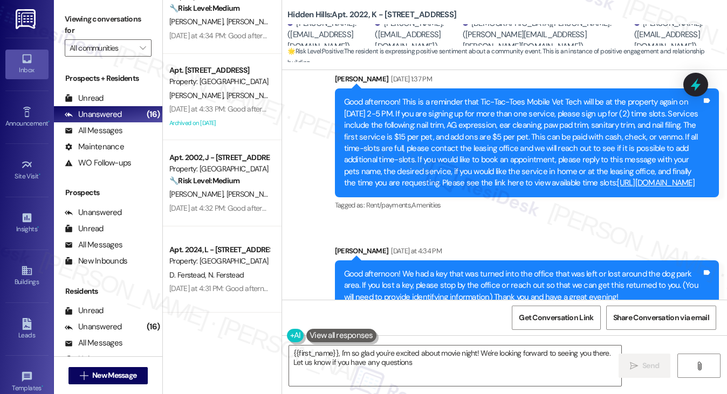
type textarea "{{first_name}}, I'm so glad you're excited about movie night! We're looking for…"
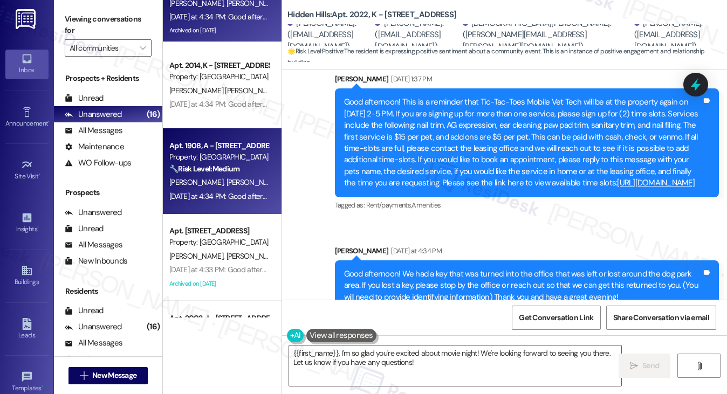
scroll to position [647, 0]
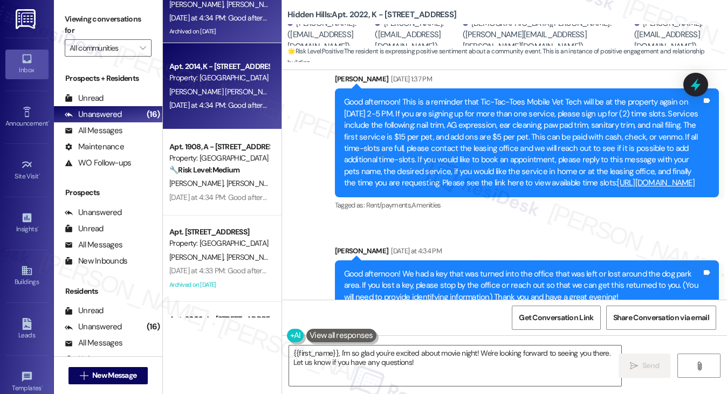
click at [223, 91] on div "[PERSON_NAME] [PERSON_NAME]" at bounding box center [219, 91] width 102 height 13
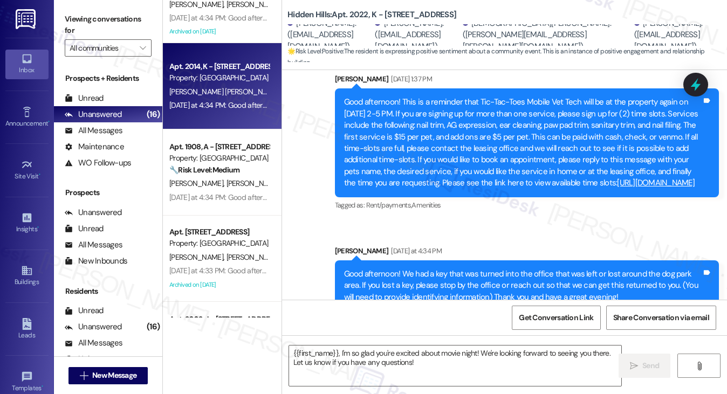
type textarea "Fetching suggested responses. Please feel free to read through the conversation…"
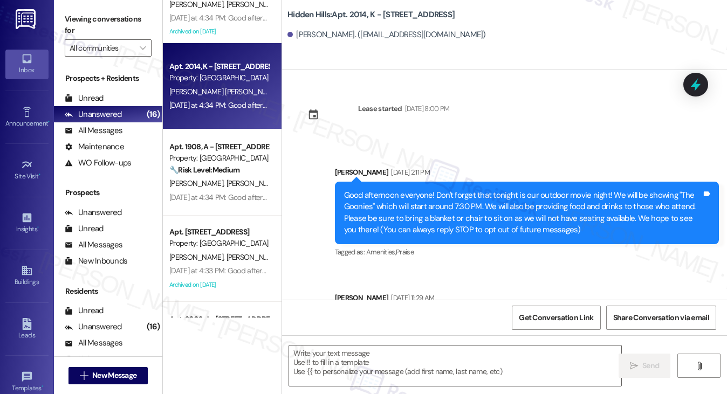
type textarea "Fetching suggested responses. Please feel free to read through the conversation…"
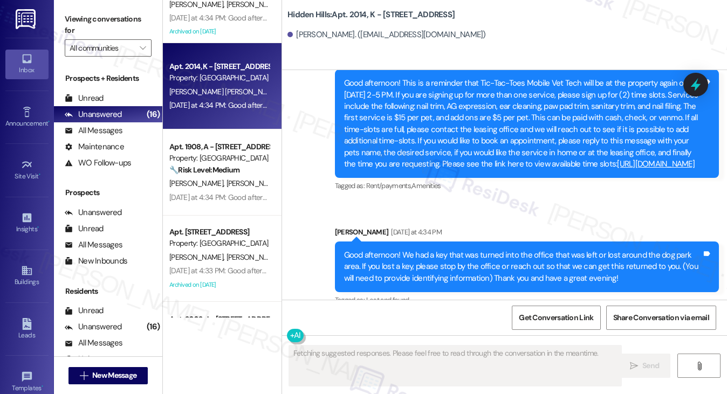
scroll to position [17051, 0]
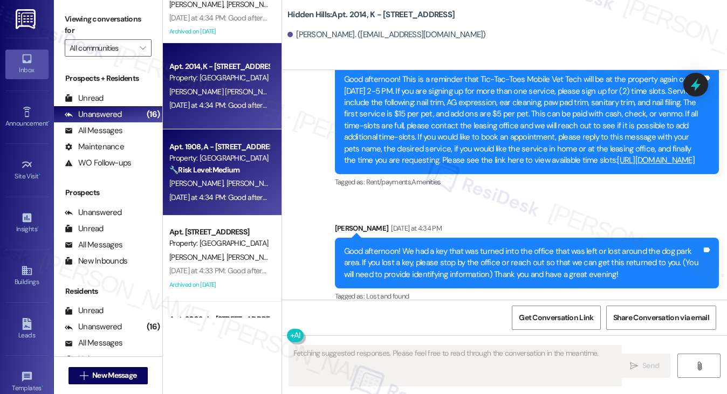
click at [214, 163] on div "Property: [GEOGRAPHIC_DATA]" at bounding box center [219, 158] width 100 height 11
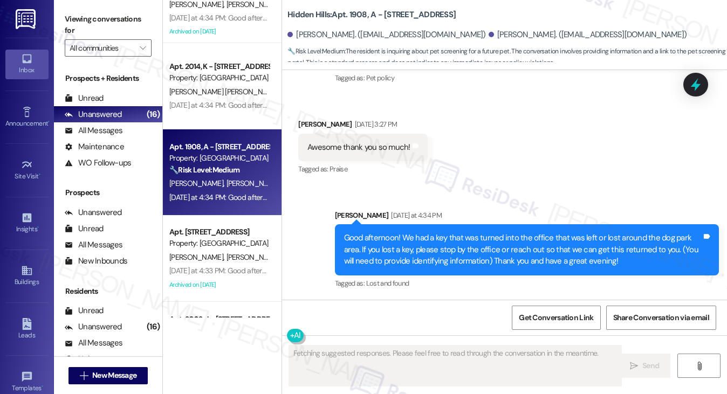
scroll to position [6348, 0]
click at [373, 230] on div "Good afternoon! We had a key that was turned into the office that was left or l…" at bounding box center [527, 249] width 384 height 51
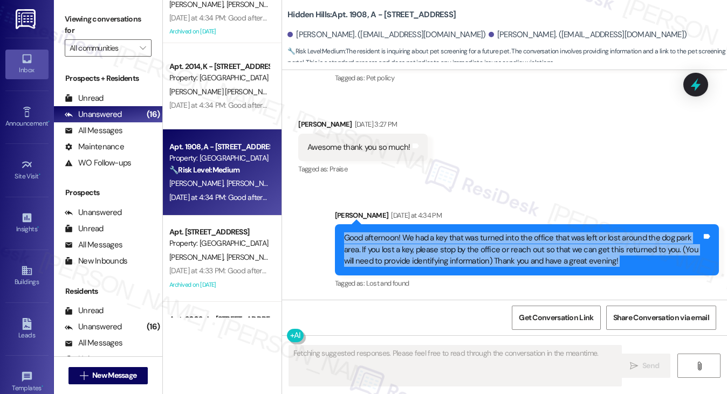
click at [373, 230] on div "Good afternoon! We had a key that was turned into the office that was left or l…" at bounding box center [527, 249] width 384 height 51
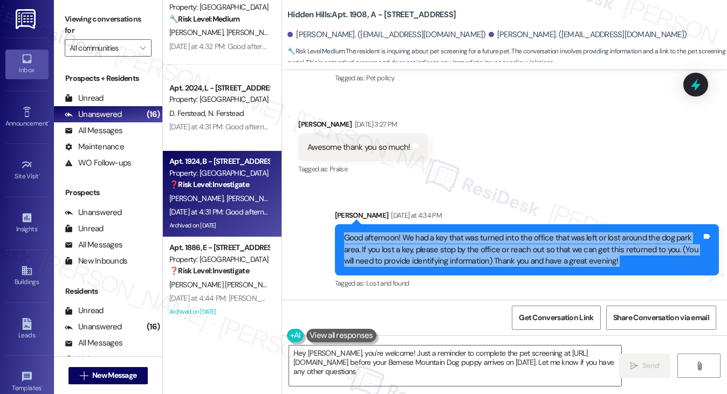
type textarea "Hey [PERSON_NAME], you're welcome! Just a reminder to complete the pet screenin…"
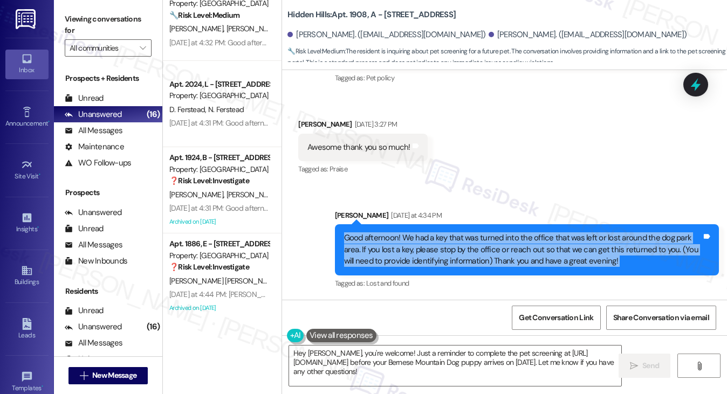
scroll to position [977, 0]
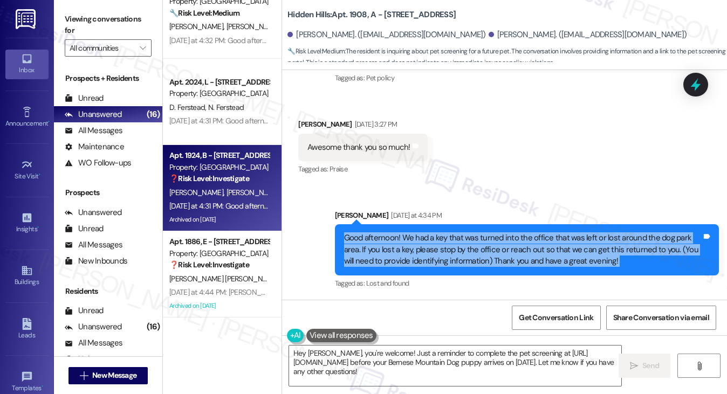
click at [224, 187] on div "[PERSON_NAME] [PERSON_NAME]" at bounding box center [219, 192] width 102 height 13
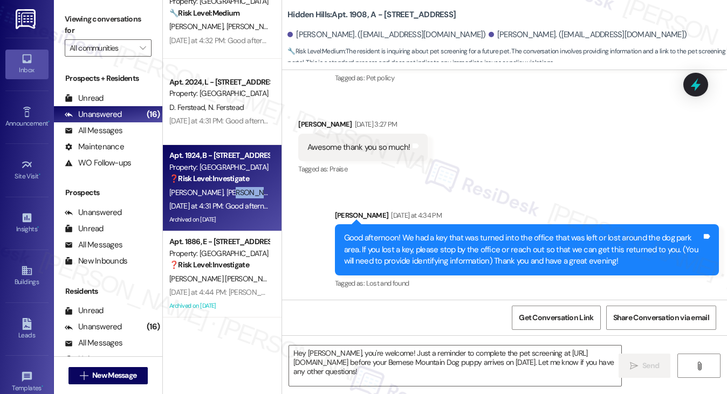
click at [224, 187] on div "[PERSON_NAME] [PERSON_NAME]" at bounding box center [219, 192] width 102 height 13
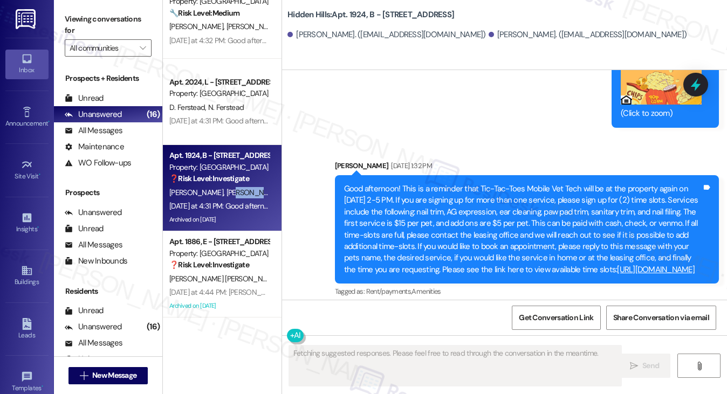
scroll to position [19556, 0]
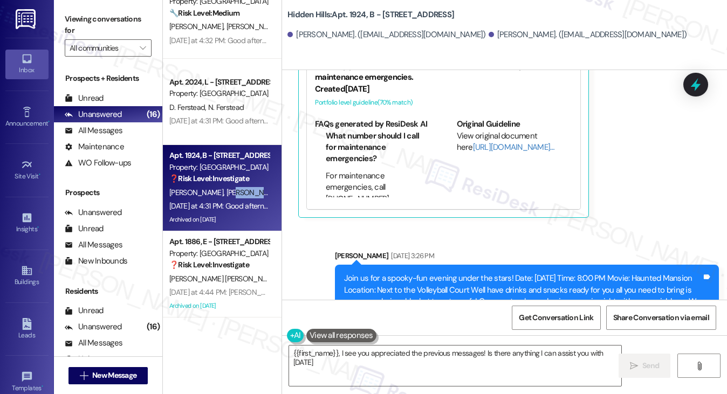
type textarea "{{first_name}}, I see you appreciated the previous messages! Is there anything …"
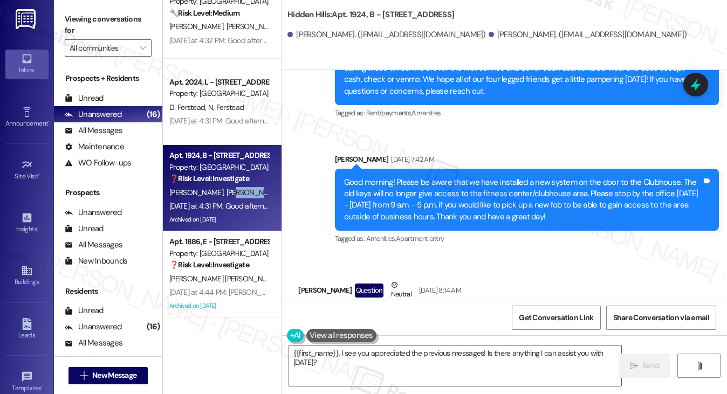
scroll to position [18099, 0]
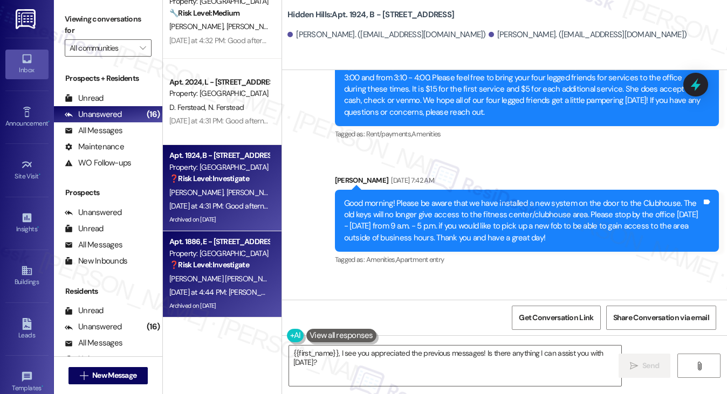
click at [223, 278] on span "[PERSON_NAME] [PERSON_NAME]" at bounding box center [223, 279] width 109 height 10
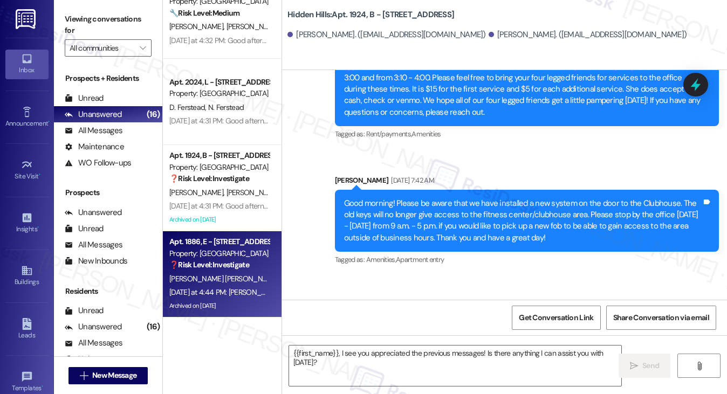
type textarea "Fetching suggested responses. Please feel free to read through the conversation…"
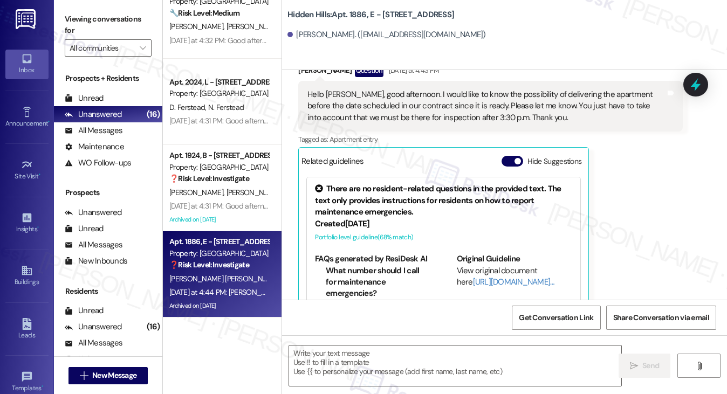
type textarea "Fetching suggested responses. Please feel free to read through the conversation…"
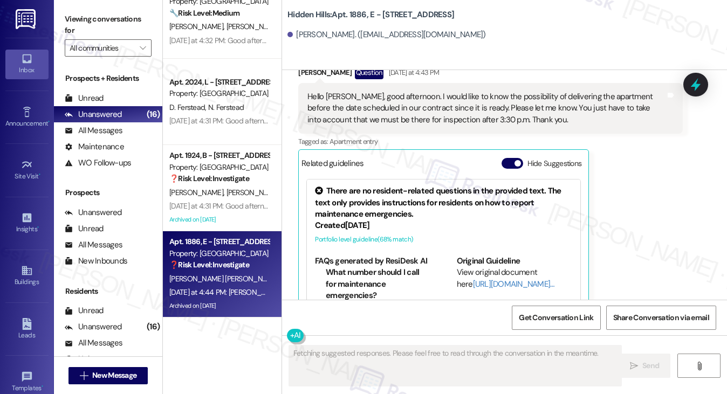
scroll to position [12922, 0]
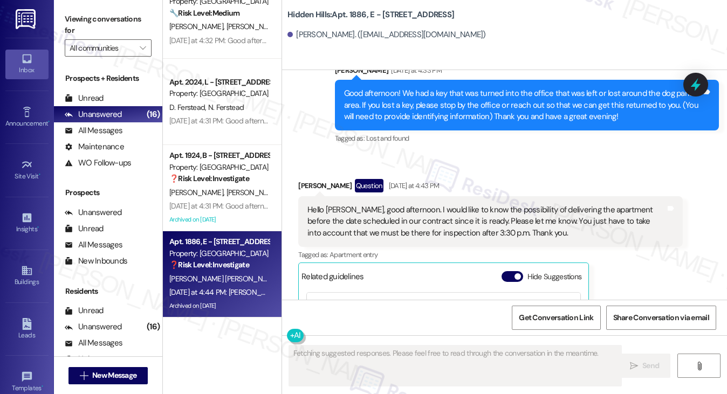
click at [365, 202] on div "Hello [PERSON_NAME], good afternoon. I would like to know the possibility of de…" at bounding box center [490, 221] width 384 height 51
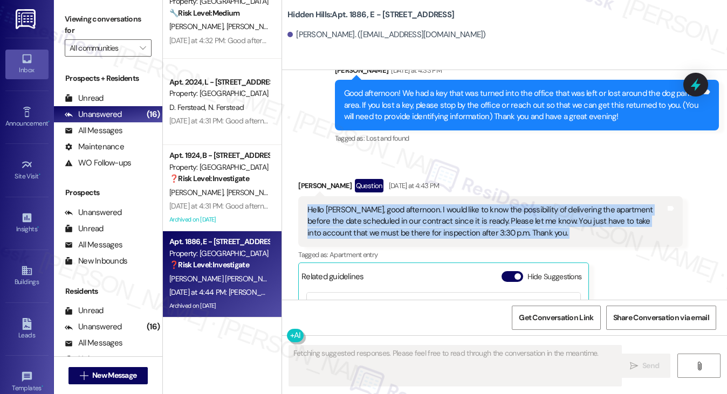
click at [365, 202] on div "Hello [PERSON_NAME], good afternoon. I would like to know the possibility of de…" at bounding box center [490, 221] width 384 height 51
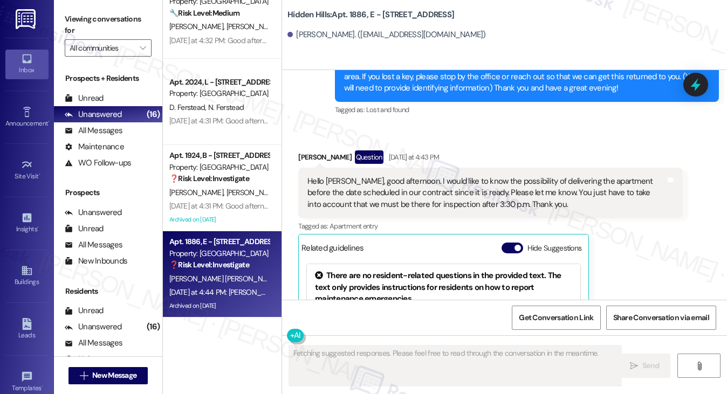
scroll to position [12813, 0]
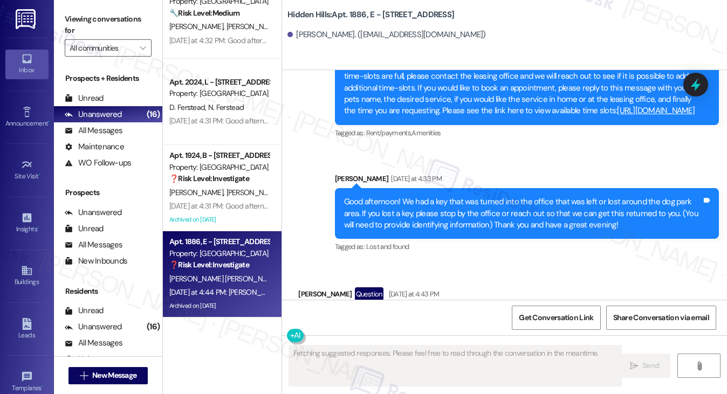
click at [466, 222] on div "Good afternoon! We had a key that was turned into the office that was left or l…" at bounding box center [523, 213] width 358 height 35
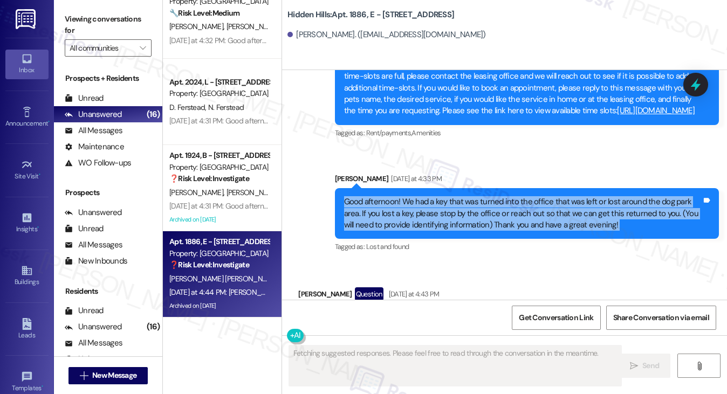
click at [466, 222] on div "Good afternoon! We had a key that was turned into the office that was left or l…" at bounding box center [523, 213] width 358 height 35
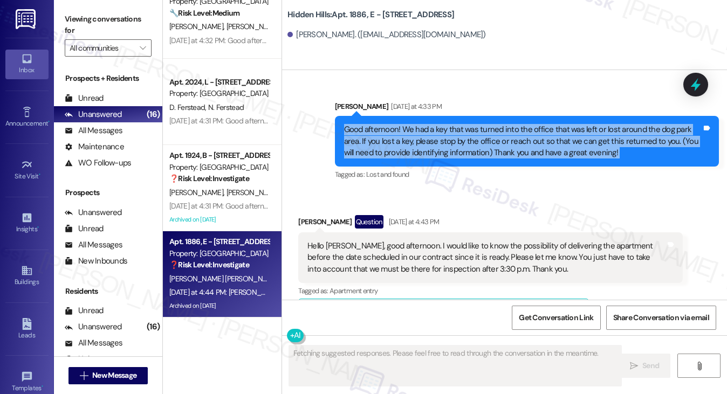
scroll to position [12975, 0]
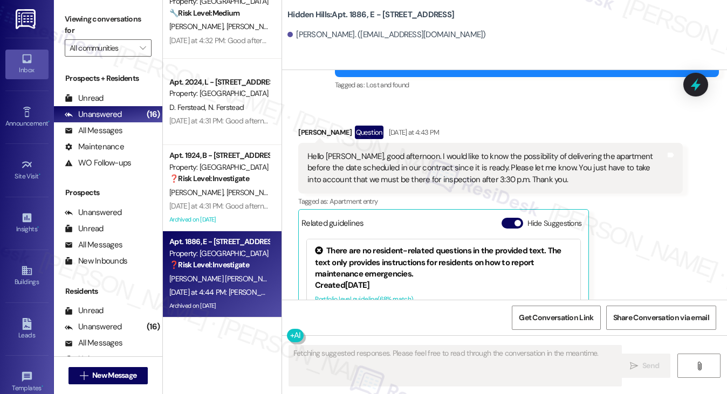
click at [439, 172] on div "Hello [PERSON_NAME], good afternoon. I would like to know the possibility of de…" at bounding box center [486, 168] width 358 height 35
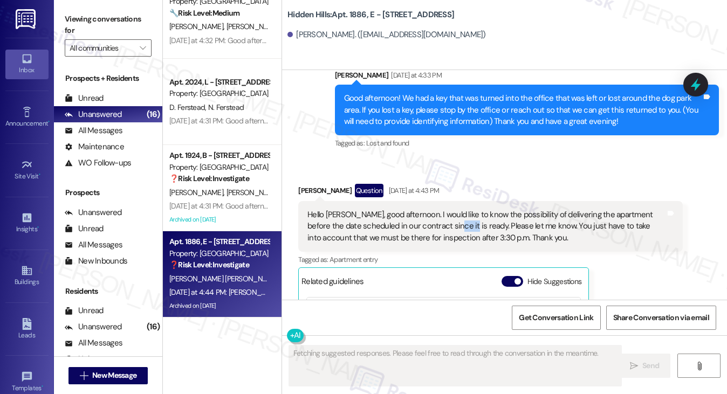
scroll to position [13029, 0]
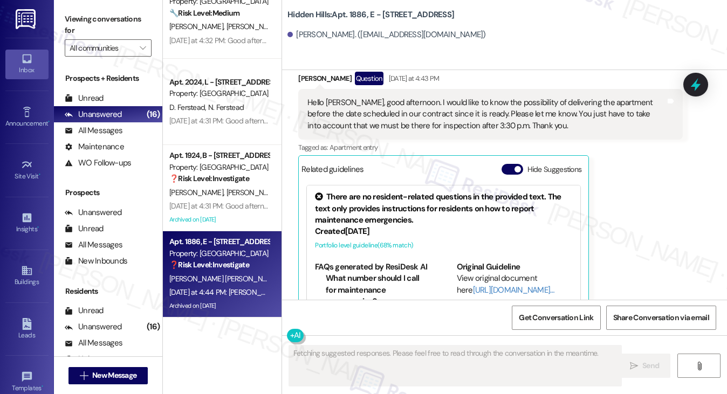
click at [499, 105] on div "Hello [PERSON_NAME], good afternoon. I would like to know the possibility of de…" at bounding box center [486, 114] width 358 height 35
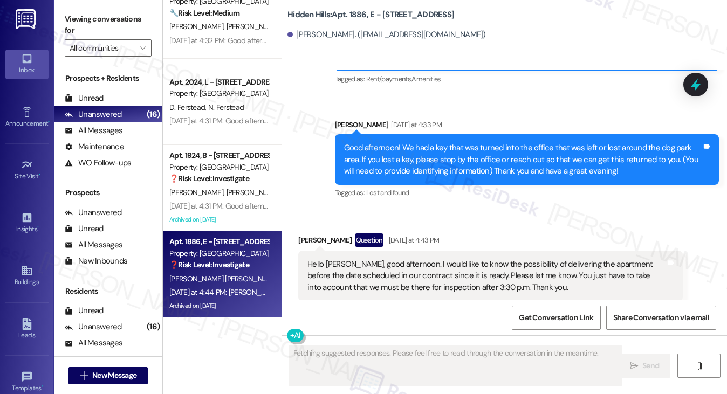
click at [459, 163] on div "Good afternoon! We had a key that was turned into the office that was left or l…" at bounding box center [523, 159] width 358 height 35
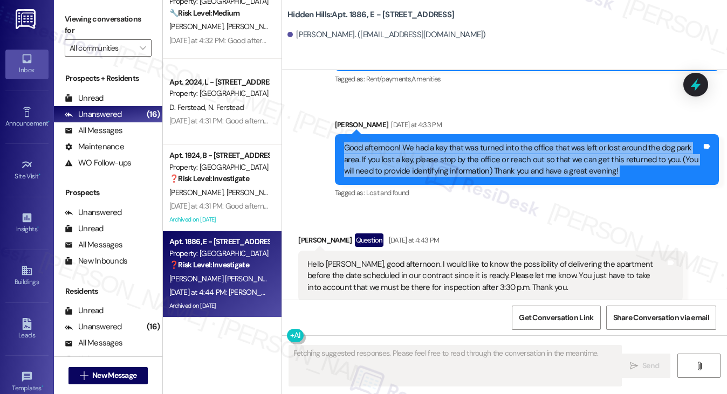
click at [459, 163] on div "Good afternoon! We had a key that was turned into the office that was left or l…" at bounding box center [523, 159] width 358 height 35
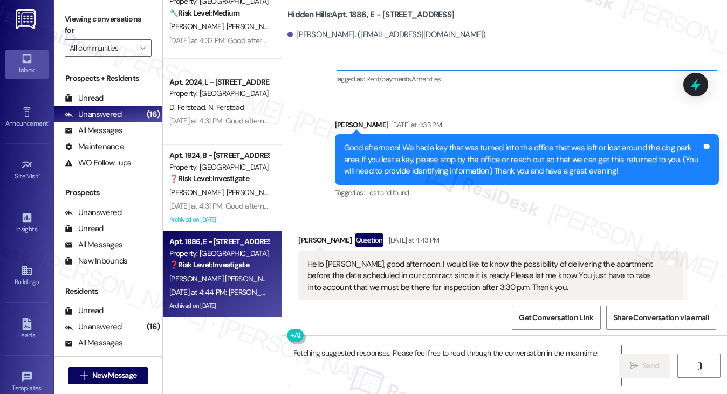
click at [508, 269] on div "Hello [PERSON_NAME], good afternoon. I would like to know the possibility of de…" at bounding box center [486, 276] width 358 height 35
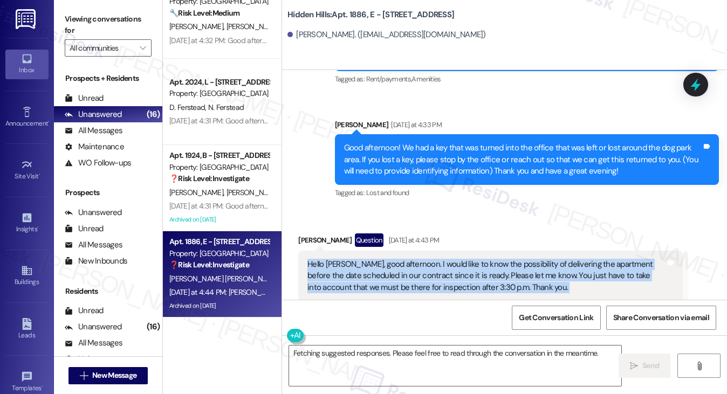
click at [508, 269] on div "Hello [PERSON_NAME], good afternoon. I would like to know the possibility of de…" at bounding box center [486, 276] width 358 height 35
click at [469, 265] on div "Hello [PERSON_NAME], good afternoon. I would like to know the possibility of de…" at bounding box center [486, 276] width 358 height 35
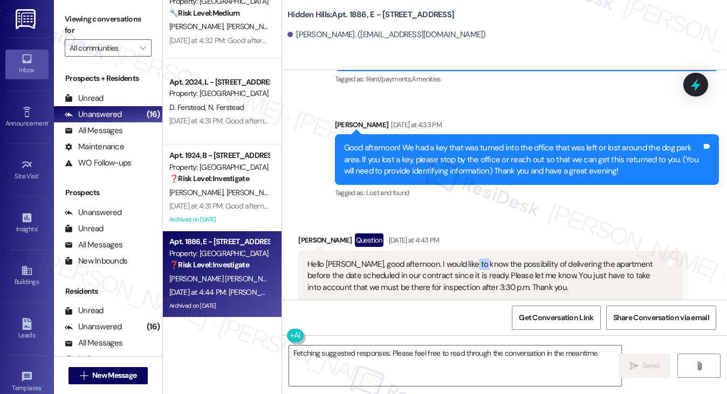
click at [469, 265] on div "Hello [PERSON_NAME], good afternoon. I would like to know the possibility of de…" at bounding box center [486, 276] width 358 height 35
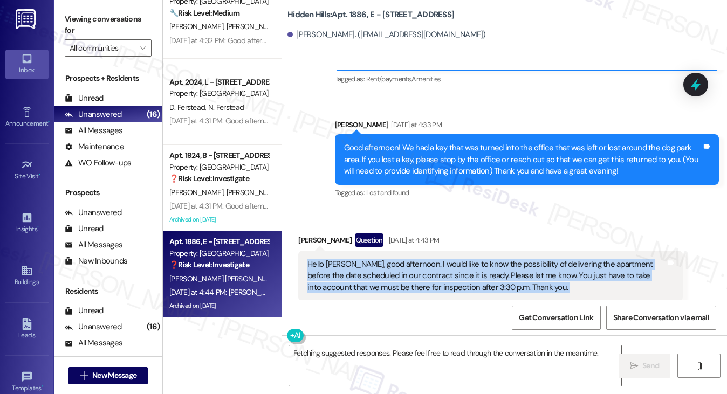
click at [469, 265] on div "Hello [PERSON_NAME], good afternoon. I would like to know the possibility of de…" at bounding box center [486, 276] width 358 height 35
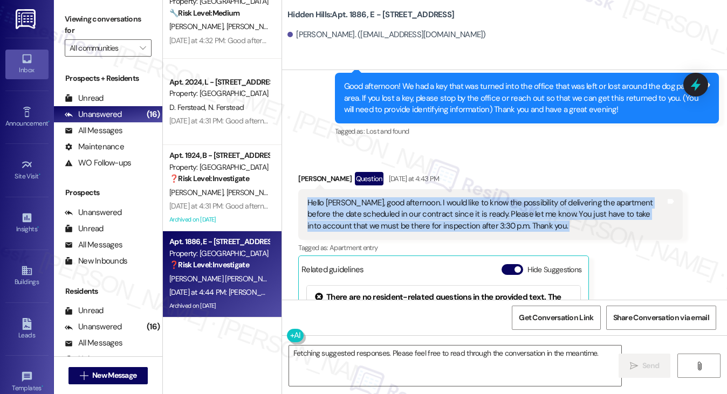
scroll to position [12975, 0]
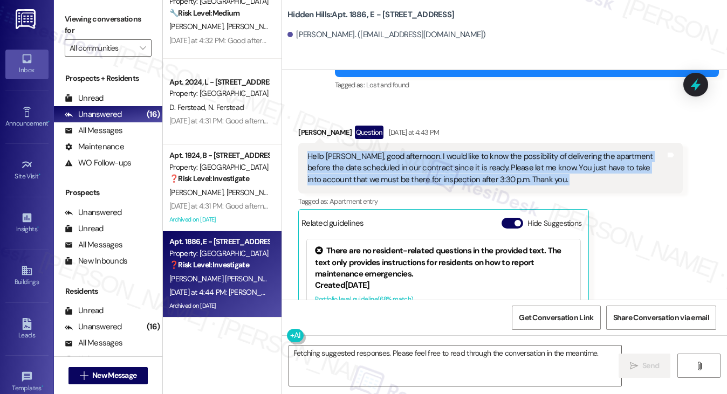
click at [450, 178] on div "Hello [PERSON_NAME], good afternoon. I would like to know the possibility of de…" at bounding box center [486, 168] width 358 height 35
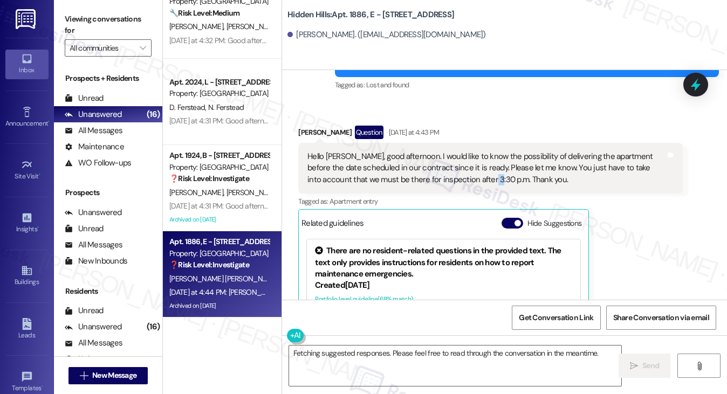
click at [450, 178] on div "Hello [PERSON_NAME], good afternoon. I would like to know the possibility of de…" at bounding box center [486, 168] width 358 height 35
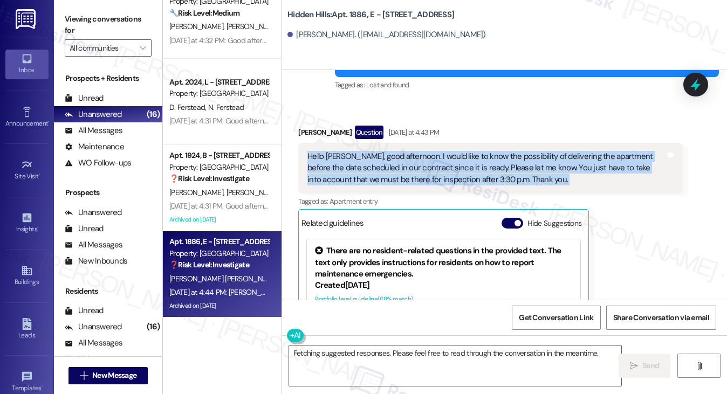
click at [450, 178] on div "Hello [PERSON_NAME], good afternoon. I would like to know the possibility of de…" at bounding box center [486, 168] width 358 height 35
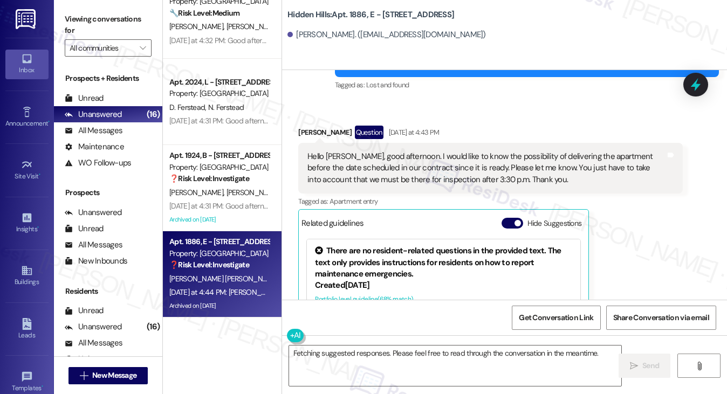
click at [598, 139] on div "[PERSON_NAME] Question [DATE] at 4:43 PM" at bounding box center [490, 134] width 384 height 17
click at [90, 19] on label "Viewing conversations for" at bounding box center [108, 25] width 87 height 29
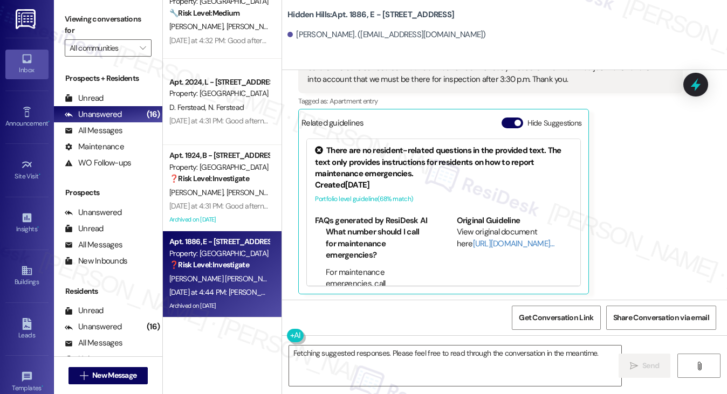
scroll to position [13137, 0]
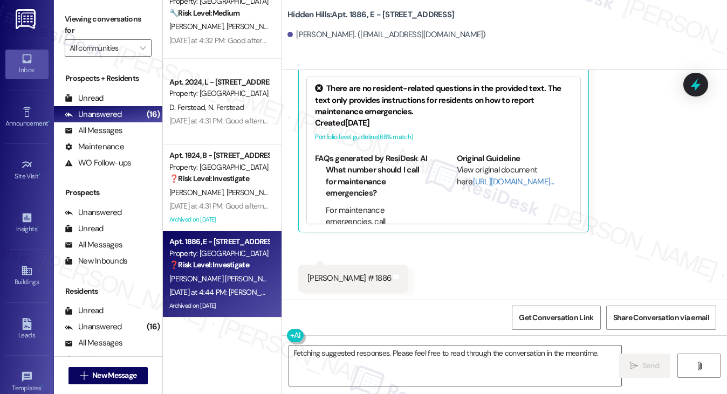
click at [352, 283] on div "[PERSON_NAME] # 1886" at bounding box center [349, 278] width 84 height 11
click at [110, 19] on label "Viewing conversations for" at bounding box center [108, 25] width 87 height 29
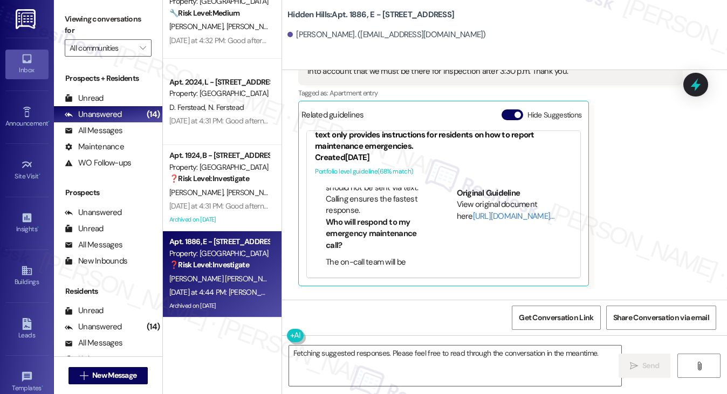
scroll to position [324, 0]
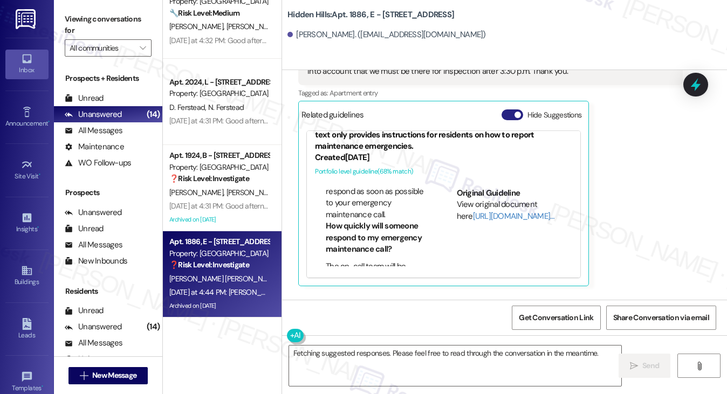
click at [515, 114] on span "button" at bounding box center [518, 115] width 6 height 6
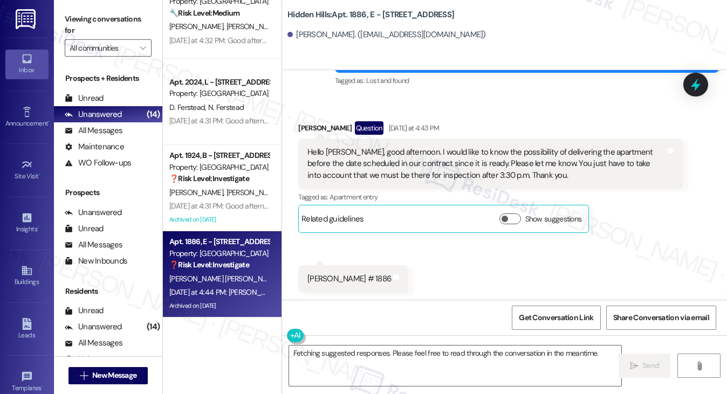
scroll to position [12817, 0]
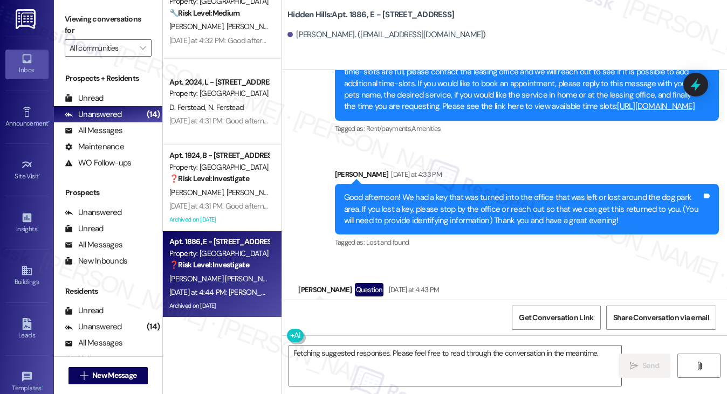
click at [99, 29] on label "Viewing conversations for" at bounding box center [108, 25] width 87 height 29
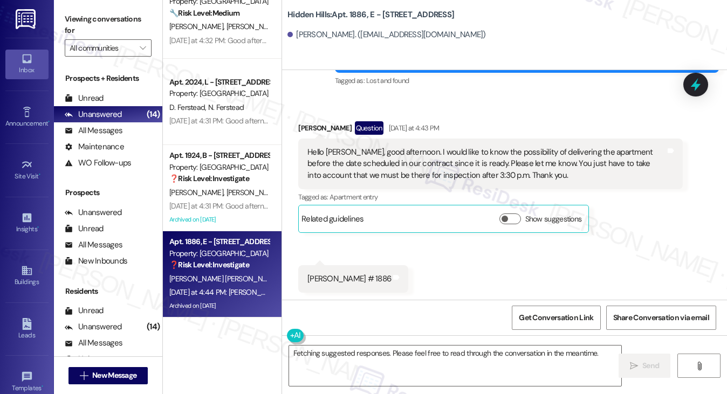
click at [455, 149] on div "Hello [PERSON_NAME], good afternoon. I would like to know the possibility of de…" at bounding box center [486, 164] width 358 height 35
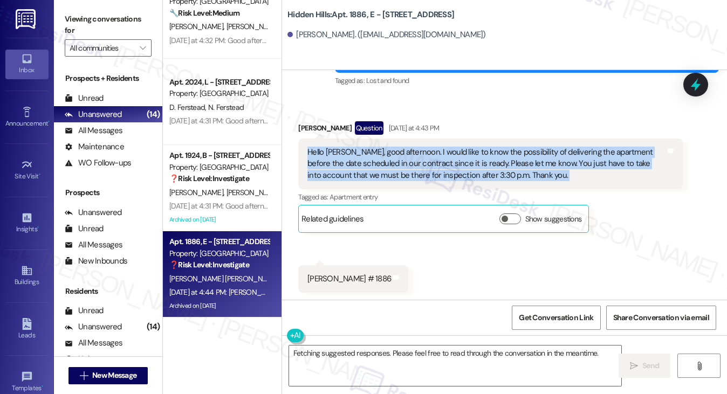
click at [455, 149] on div "Hello [PERSON_NAME], good afternoon. I would like to know the possibility of de…" at bounding box center [486, 164] width 358 height 35
copy div "Hello [PERSON_NAME], good afternoon. I would like to know the possibility of de…"
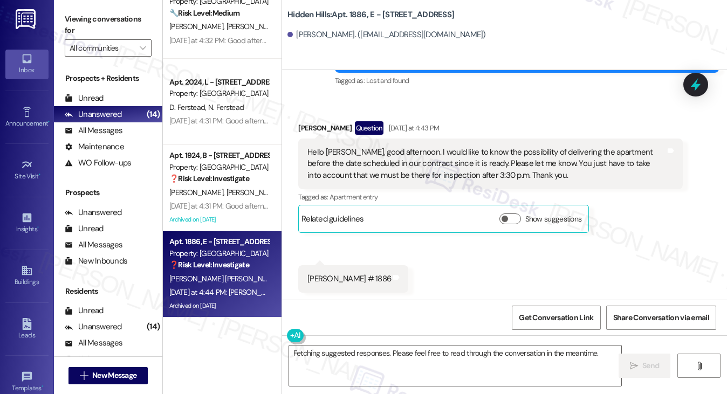
click at [93, 16] on label "Viewing conversations for" at bounding box center [108, 25] width 87 height 29
click at [326, 151] on div "Hello [PERSON_NAME], good afternoon. I would like to know the possibility of de…" at bounding box center [486, 164] width 358 height 35
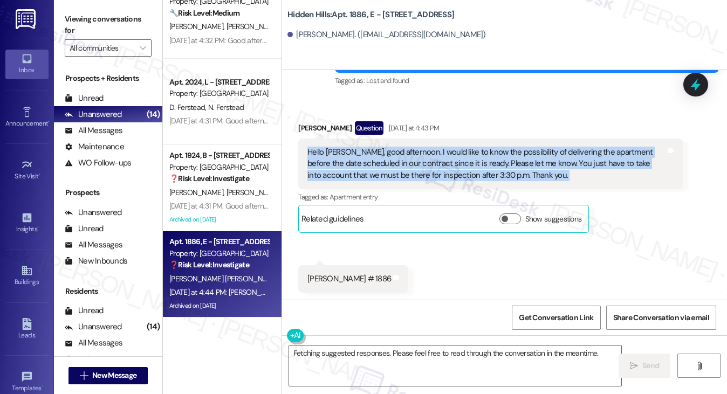
click at [326, 151] on div "Hello [PERSON_NAME], good afternoon. I would like to know the possibility of de…" at bounding box center [486, 164] width 358 height 35
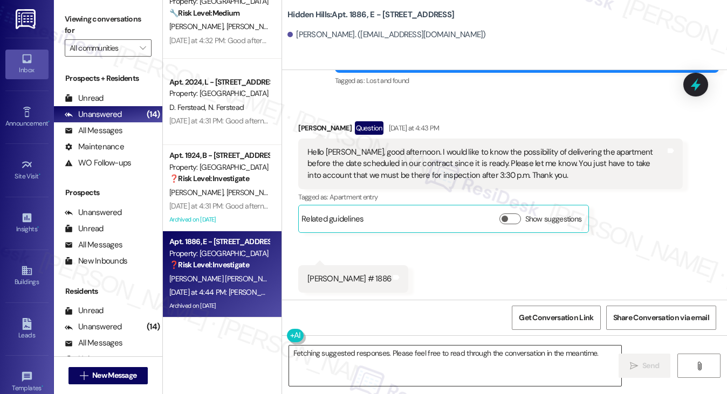
click at [369, 350] on textarea "Fetching suggested responses. Please feel free to read through the conversation…" at bounding box center [455, 366] width 333 height 40
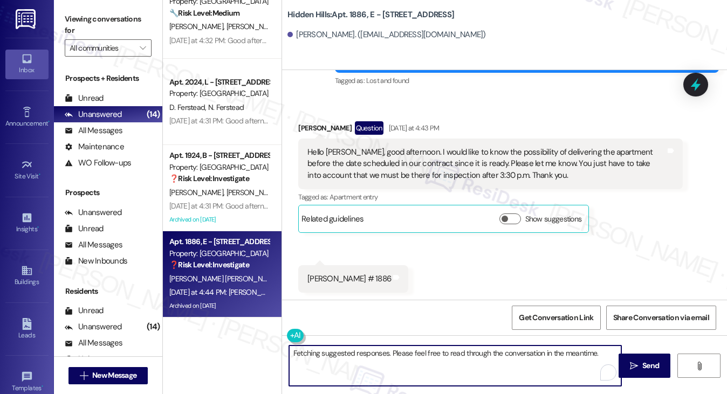
click at [369, 350] on textarea "Fetching suggested responses. Please feel free to read through the conversation…" at bounding box center [455, 366] width 333 height 40
click at [451, 160] on div "Hello [PERSON_NAME], good afternoon. I would like to know the possibility of de…" at bounding box center [486, 164] width 358 height 35
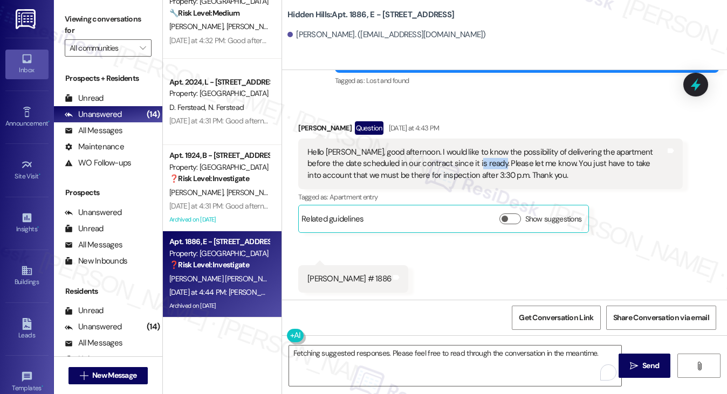
click at [451, 160] on div "Hello [PERSON_NAME], good afternoon. I would like to know the possibility of de…" at bounding box center [486, 164] width 358 height 35
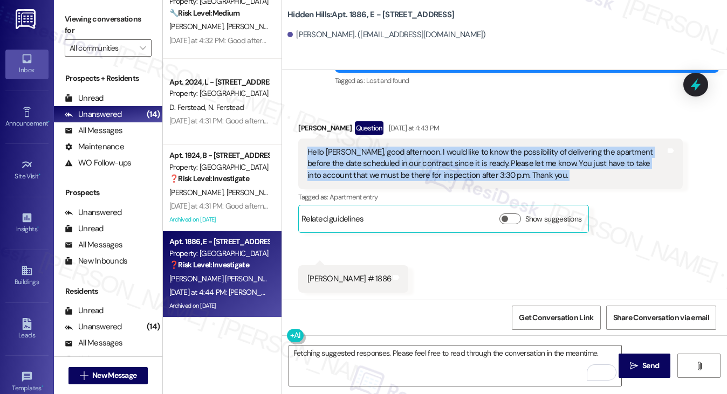
click at [394, 165] on div "Hello [PERSON_NAME], good afternoon. I would like to know the possibility of de…" at bounding box center [486, 164] width 358 height 35
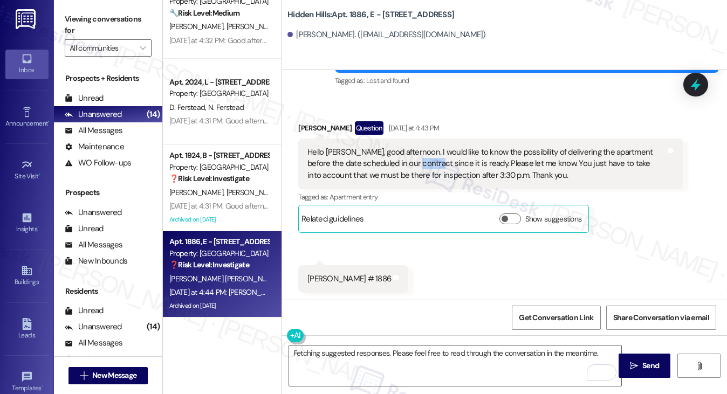
click at [394, 165] on div "Hello [PERSON_NAME], good afternoon. I would like to know the possibility of de…" at bounding box center [486, 164] width 358 height 35
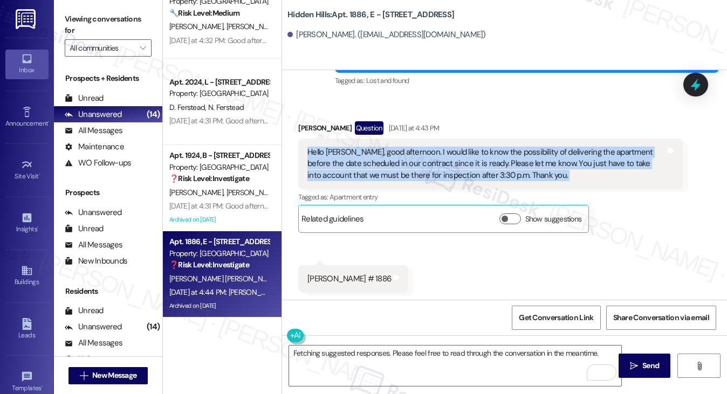
click at [394, 165] on div "Hello [PERSON_NAME], good afternoon. I would like to know the possibility of de…" at bounding box center [486, 164] width 358 height 35
click at [457, 160] on div "Hello [PERSON_NAME], good afternoon. I would like to know the possibility of de…" at bounding box center [486, 164] width 358 height 35
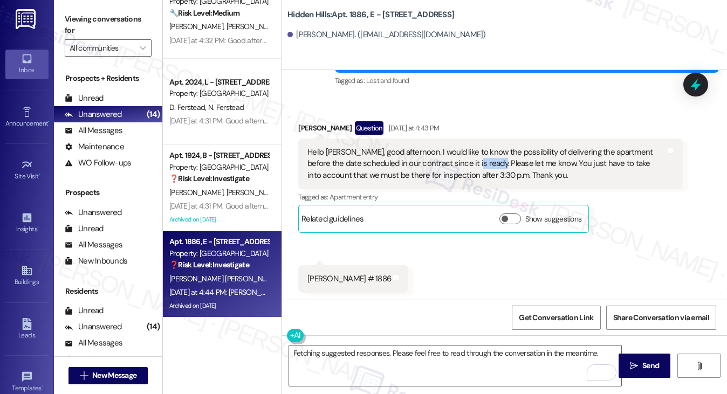
click at [457, 160] on div "Hello [PERSON_NAME], good afternoon. I would like to know the possibility of de…" at bounding box center [486, 164] width 358 height 35
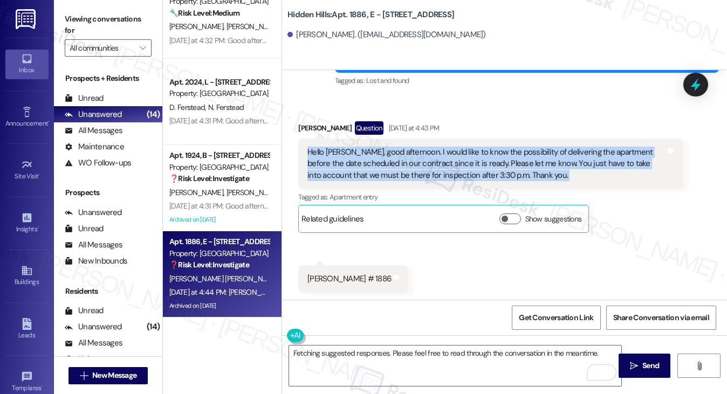
click at [457, 160] on div "Hello [PERSON_NAME], good afternoon. I would like to know the possibility of de…" at bounding box center [486, 164] width 358 height 35
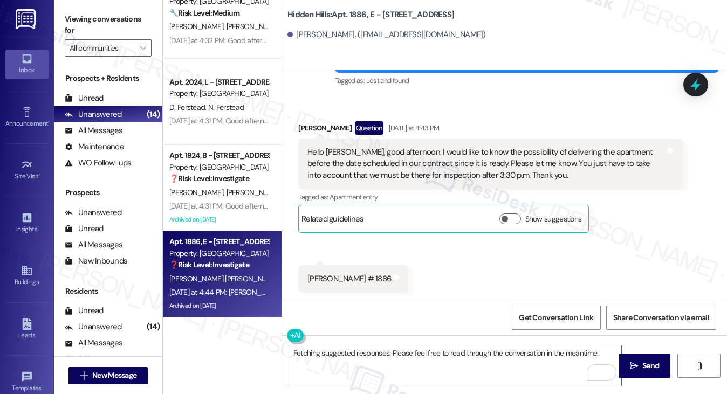
click at [367, 280] on div "[PERSON_NAME] # 1886" at bounding box center [349, 278] width 84 height 11
click at [442, 278] on div "Received via SMS [PERSON_NAME] Question [DATE] at 4:43 PM Hello [PERSON_NAME], …" at bounding box center [504, 199] width 445 height 204
click at [76, 28] on label "Viewing conversations for" at bounding box center [108, 25] width 87 height 29
click at [571, 151] on div "Hello [PERSON_NAME], good afternoon. I would like to know the possibility of de…" at bounding box center [486, 164] width 358 height 35
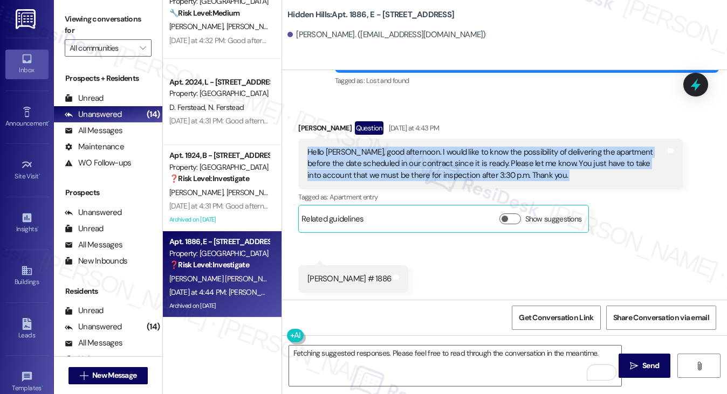
click at [571, 151] on div "Hello [PERSON_NAME], good afternoon. I would like to know the possibility of de…" at bounding box center [486, 164] width 358 height 35
click at [580, 154] on div "Hello [PERSON_NAME], good afternoon. I would like to know the possibility of de…" at bounding box center [486, 164] width 358 height 35
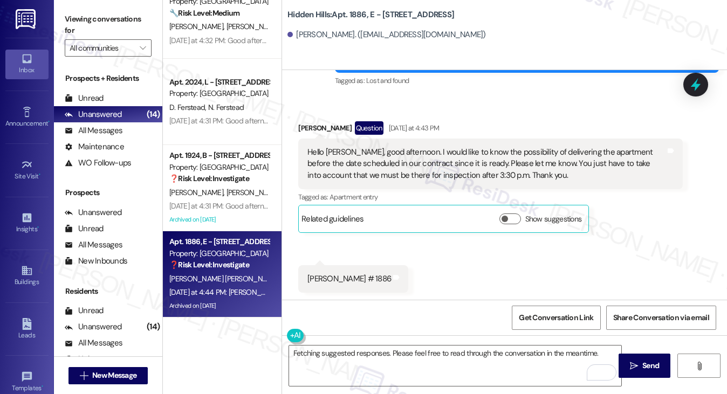
click at [83, 6] on div "Viewing conversations for All communities " at bounding box center [108, 33] width 108 height 67
click at [391, 354] on textarea "Fetching suggested responses. Please feel free to read through the conversation…" at bounding box center [455, 366] width 333 height 40
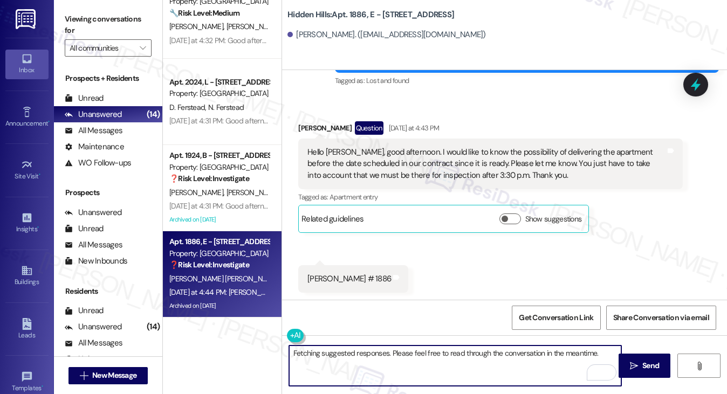
click at [391, 354] on textarea "Fetching suggested responses. Please feel free to read through the conversation…" at bounding box center [455, 366] width 333 height 40
paste textarea "Hi there! Thanks for letting us know. Just to help us share this with the team,…"
click at [313, 125] on div "[PERSON_NAME] Question [DATE] at 4:43 PM" at bounding box center [490, 129] width 384 height 17
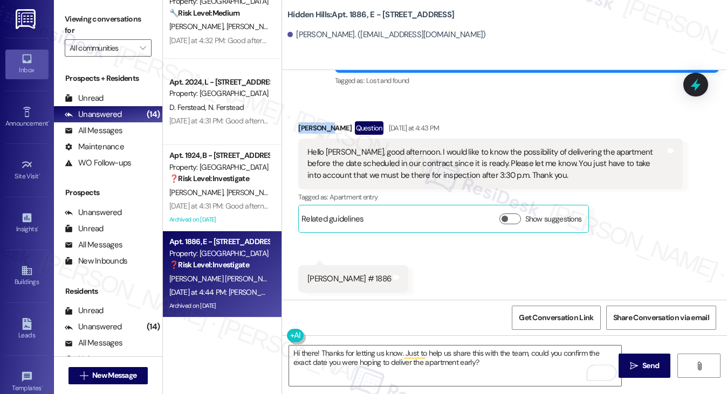
click at [313, 125] on div "[PERSON_NAME] Question [DATE] at 4:43 PM" at bounding box center [490, 129] width 384 height 17
copy div "[PERSON_NAME]"
click at [303, 352] on textarea "Hi there! Thanks for letting us know. Just to help us share this with the team,…" at bounding box center [455, 366] width 333 height 40
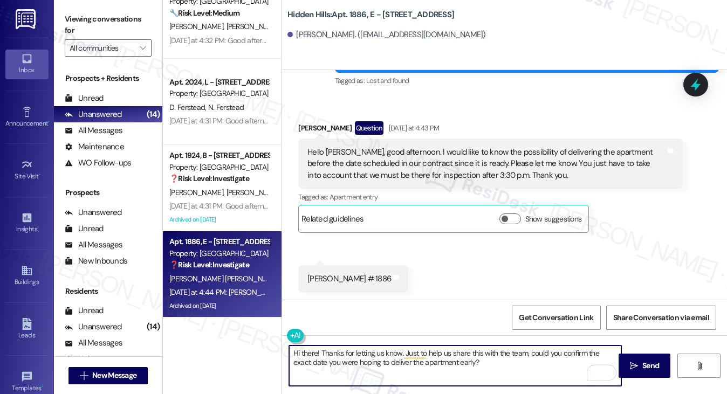
click at [303, 352] on textarea "Hi there! Thanks for letting us know. Just to help us share this with the team,…" at bounding box center [455, 366] width 333 height 40
paste textarea "[PERSON_NAME]"
click at [331, 351] on textarea "Hi [PERSON_NAME]! Thanks for letting us know. Just to help us share this with t…" at bounding box center [455, 366] width 333 height 40
click at [362, 349] on textarea "Hi [PERSON_NAME], good afternoon! Thanks for letting us know. Just to help us s…" at bounding box center [455, 366] width 333 height 40
click at [364, 349] on textarea "Hi [PERSON_NAME], good afternoon! Thanks for letting us know. Just to help us s…" at bounding box center [455, 366] width 333 height 40
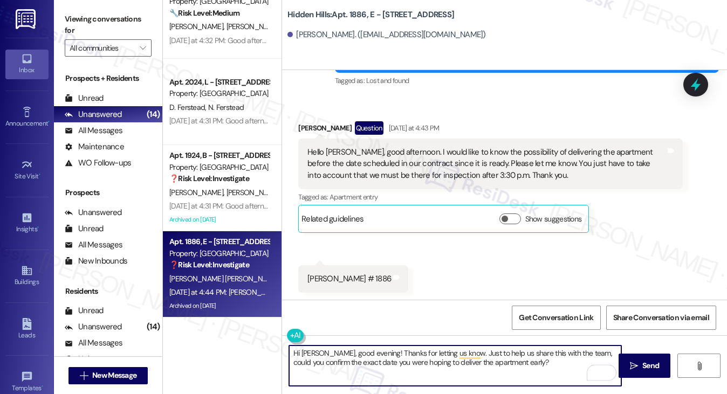
click at [413, 166] on div "Hello [PERSON_NAME], good afternoon. I would like to know the possibility of de…" at bounding box center [486, 164] width 358 height 35
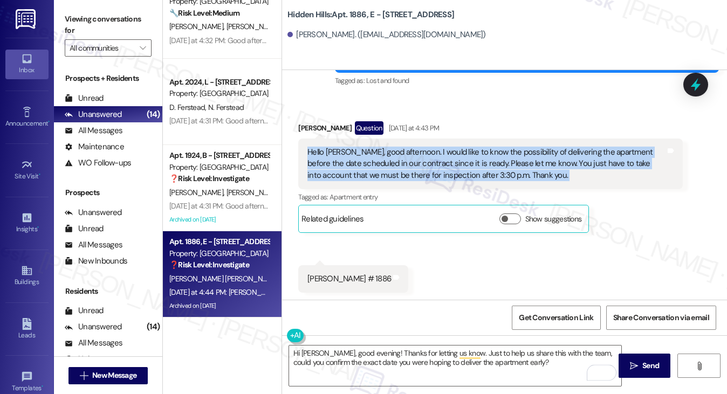
click at [413, 166] on div "Hello [PERSON_NAME], good afternoon. I would like to know the possibility of de…" at bounding box center [486, 164] width 358 height 35
click at [444, 173] on div "Hello [PERSON_NAME], good afternoon. I would like to know the possibility of de…" at bounding box center [486, 164] width 358 height 35
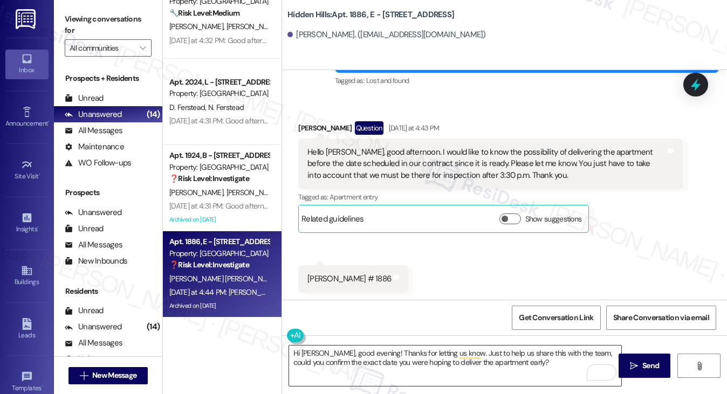
click at [358, 361] on textarea "Hi [PERSON_NAME], good evening! Thanks for letting us know. Just to help us sha…" at bounding box center [455, 366] width 333 height 40
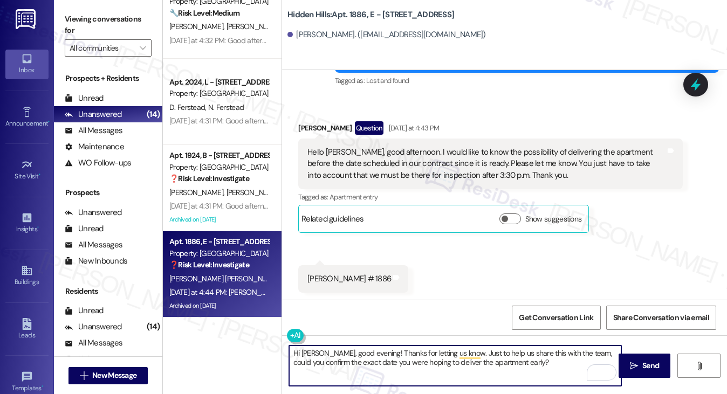
click at [358, 361] on textarea "Hi [PERSON_NAME], good evening! Thanks for letting us know. Just to help us sha…" at bounding box center [455, 366] width 333 height 40
click at [383, 361] on textarea "Hi [PERSON_NAME], good evening! Thanks for letting us know. Just to help us sha…" at bounding box center [455, 366] width 333 height 40
click at [383, 352] on textarea "Hi [PERSON_NAME], good evening! Thanks for letting us know. Just to help us sha…" at bounding box center [455, 366] width 333 height 40
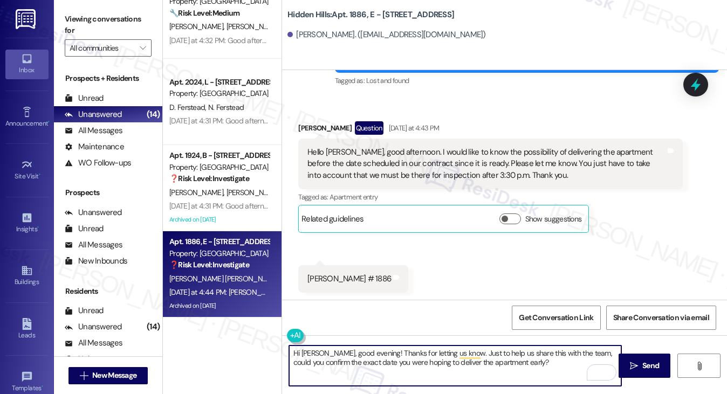
click at [383, 352] on textarea "Hi [PERSON_NAME], good evening! Thanks for letting us know. Just to help us sha…" at bounding box center [455, 366] width 333 height 40
click at [483, 283] on div "Received via SMS [PERSON_NAME] Question [DATE] at 4:43 PM Hello [PERSON_NAME], …" at bounding box center [504, 199] width 445 height 204
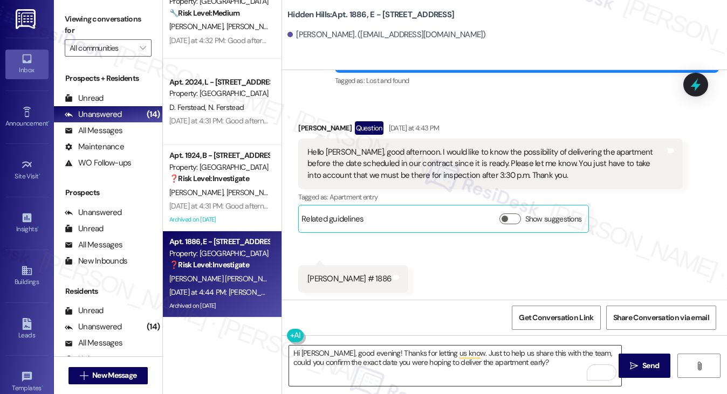
click at [507, 358] on textarea "Hi [PERSON_NAME], good evening! Thanks for letting us know. Just to help us sha…" at bounding box center [455, 366] width 333 height 40
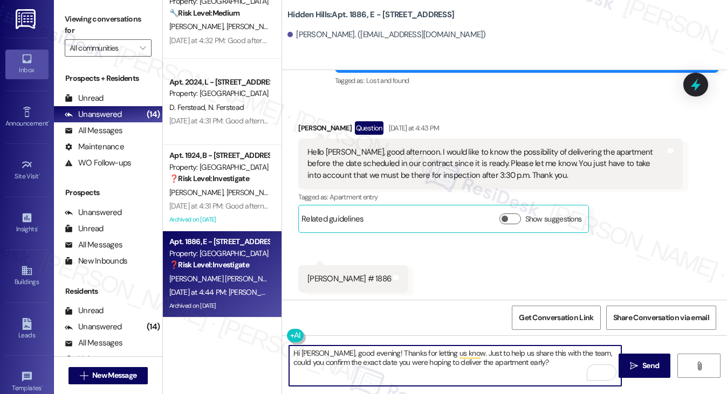
click at [507, 358] on textarea "Hi [PERSON_NAME], good evening! Thanks for letting us know. Just to help us sha…" at bounding box center [455, 366] width 333 height 40
click at [548, 362] on textarea "Hi [PERSON_NAME], good evening! Thanks for letting us know. Just to help us sha…" at bounding box center [455, 366] width 333 height 40
click at [447, 355] on textarea "Hi [PERSON_NAME], good evening! Thanks for letting us know. Just to help us sha…" at bounding box center [455, 366] width 333 height 40
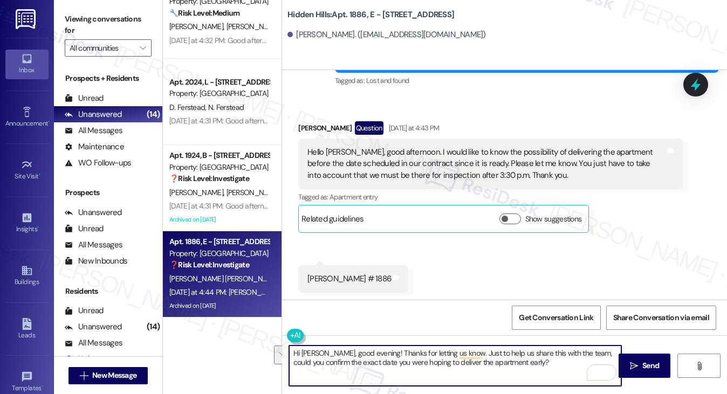
click at [474, 274] on div "Received via SMS [PERSON_NAME] Question [DATE] at 4:43 PM Hello [PERSON_NAME], …" at bounding box center [504, 199] width 445 height 204
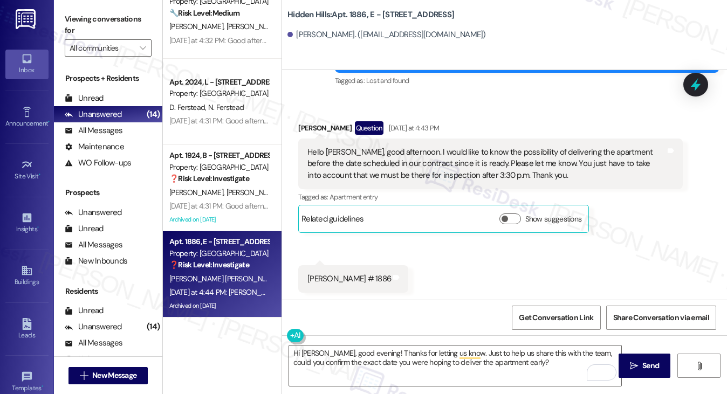
click at [416, 149] on div "Hello [PERSON_NAME], good afternoon. I would like to know the possibility of de…" at bounding box center [486, 164] width 358 height 35
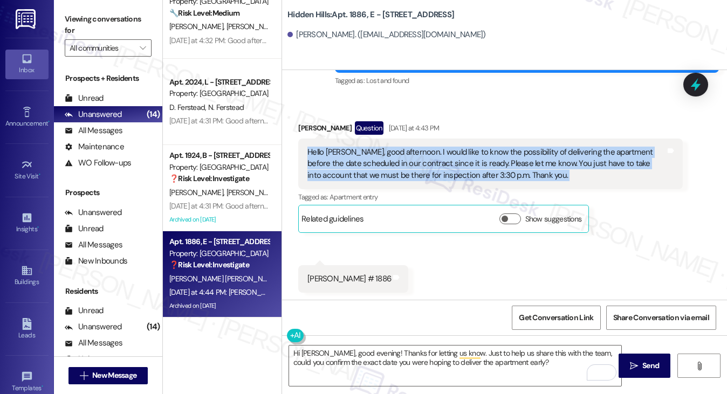
click at [416, 149] on div "Hello [PERSON_NAME], good afternoon. I would like to know the possibility of de…" at bounding box center [486, 164] width 358 height 35
click at [572, 158] on div "Hello [PERSON_NAME], good afternoon. I would like to know the possibility of de…" at bounding box center [486, 164] width 358 height 35
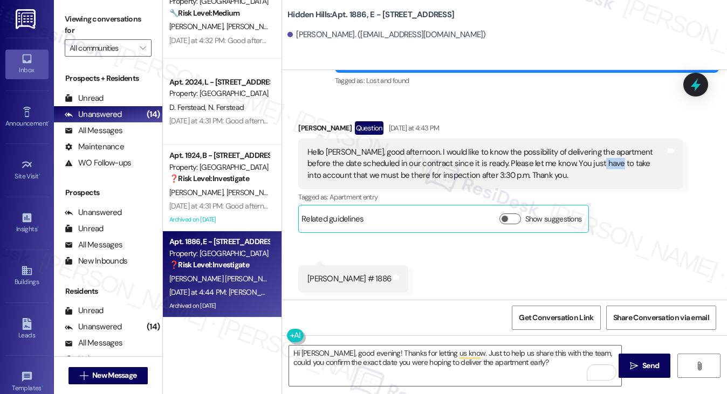
click at [572, 158] on div "Hello [PERSON_NAME], good afternoon. I would like to know the possibility of de…" at bounding box center [486, 164] width 358 height 35
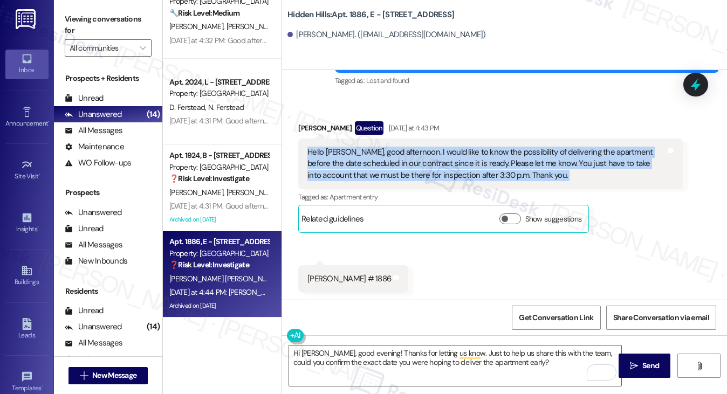
click at [572, 158] on div "Hello [PERSON_NAME], good afternoon. I would like to know the possibility of de…" at bounding box center [486, 164] width 358 height 35
click at [447, 156] on div "Hello [PERSON_NAME], good afternoon. I would like to know the possibility of de…" at bounding box center [486, 164] width 358 height 35
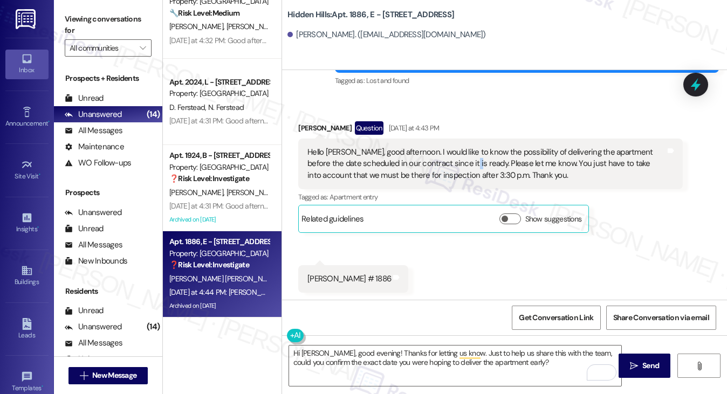
click at [447, 156] on div "Hello [PERSON_NAME], good afternoon. I would like to know the possibility of de…" at bounding box center [486, 164] width 358 height 35
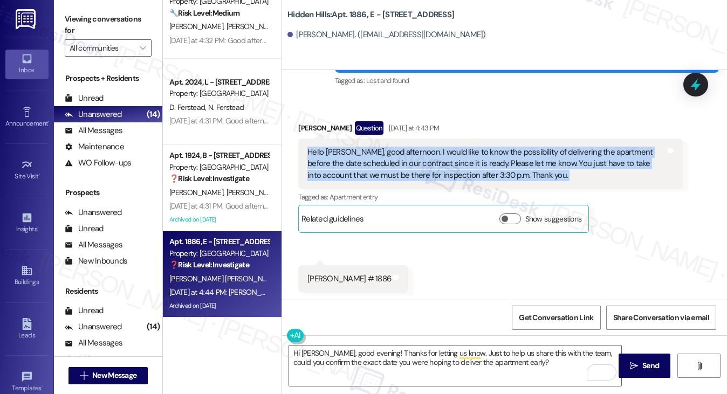
click at [447, 156] on div "Hello [PERSON_NAME], good afternoon. I would like to know the possibility of de…" at bounding box center [486, 164] width 358 height 35
click at [474, 153] on div "Hello [PERSON_NAME], good afternoon. I would like to know the possibility of de…" at bounding box center [486, 164] width 358 height 35
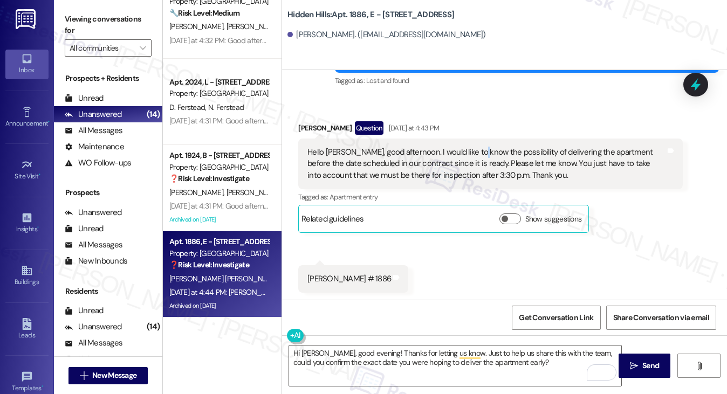
click at [475, 152] on div "Hello [PERSON_NAME], good afternoon. I would like to know the possibility of de…" at bounding box center [486, 164] width 358 height 35
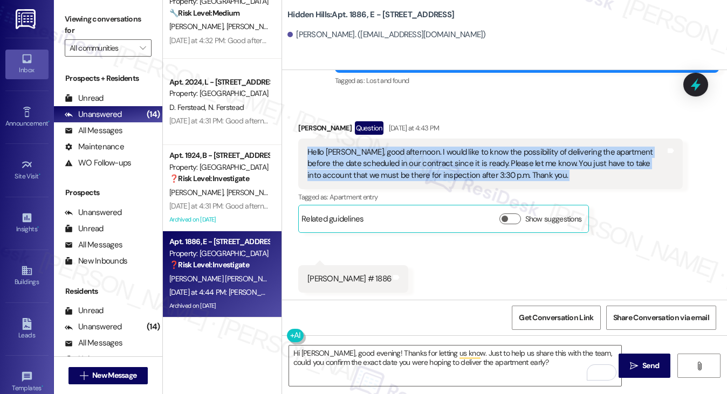
click at [475, 152] on div "Hello [PERSON_NAME], good afternoon. I would like to know the possibility of de…" at bounding box center [486, 164] width 358 height 35
click at [376, 160] on div "Hello [PERSON_NAME], good afternoon. I would like to know the possibility of de…" at bounding box center [486, 164] width 358 height 35
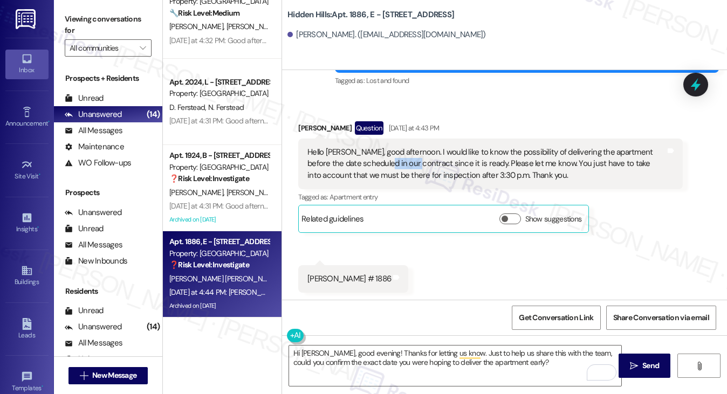
click at [376, 160] on div "Hello [PERSON_NAME], good afternoon. I would like to know the possibility of de…" at bounding box center [486, 164] width 358 height 35
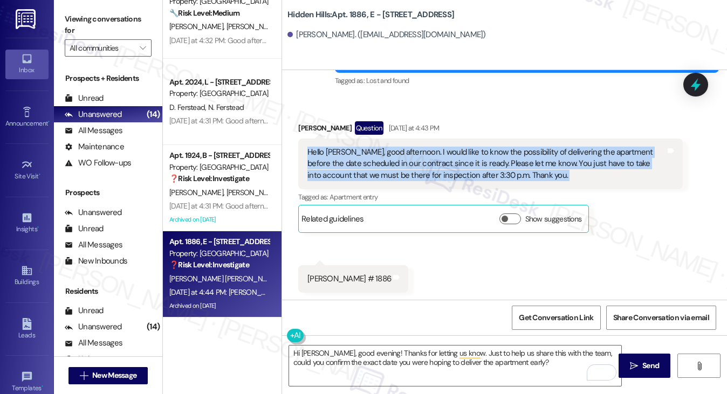
click at [376, 160] on div "Hello [PERSON_NAME], good afternoon. I would like to know the possibility of de…" at bounding box center [486, 164] width 358 height 35
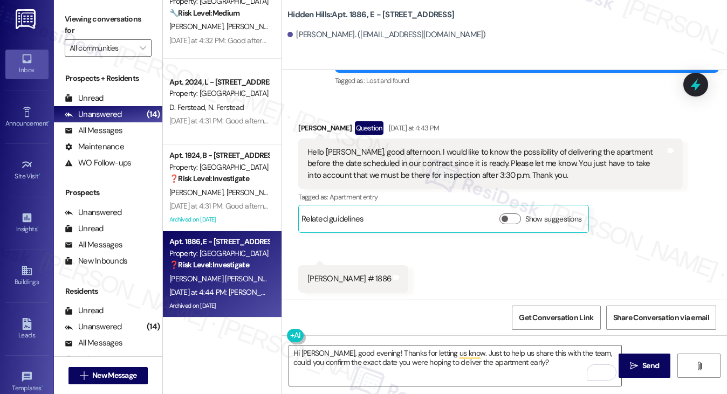
click at [100, 18] on label "Viewing conversations for" at bounding box center [108, 25] width 87 height 29
click at [697, 197] on div "Received via SMS [PERSON_NAME] Question [DATE] at 4:43 PM Hello [PERSON_NAME], …" at bounding box center [504, 199] width 445 height 204
click at [98, 22] on label "Viewing conversations for" at bounding box center [108, 25] width 87 height 29
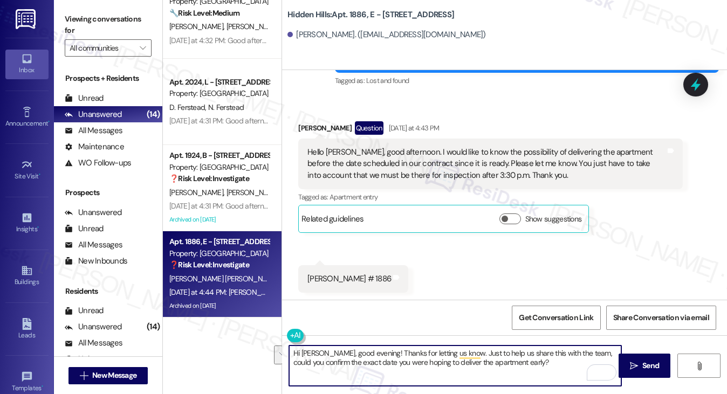
drag, startPoint x: 529, startPoint y: 364, endPoint x: 374, endPoint y: 351, distance: 154.8
click at [374, 351] on textarea "Hi [PERSON_NAME], good evening! Thanks for letting us know. Just to help us sha…" at bounding box center [455, 366] width 333 height 40
paste textarea "Good afternoon! Thanks for reaching out. I’ll notify the team about your reques…"
drag, startPoint x: 429, startPoint y: 352, endPoint x: 373, endPoint y: 349, distance: 55.7
click at [373, 349] on textarea "Hi [PERSON_NAME], good evening! Good afternoon! Thanks for reaching out. I’ll n…" at bounding box center [455, 366] width 333 height 40
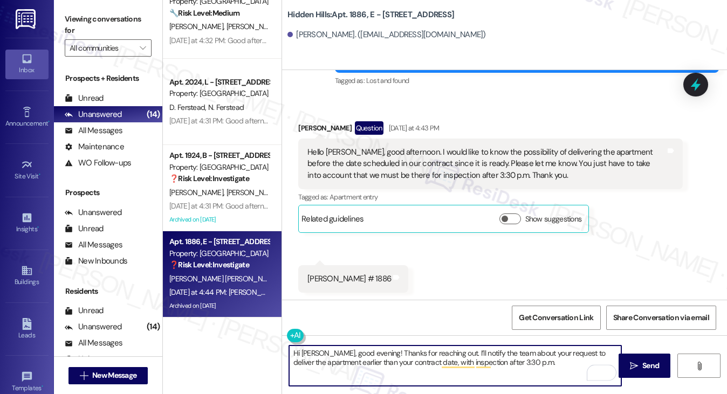
click at [451, 355] on textarea "Hi [PERSON_NAME], good evening! Thanks for reaching out. I’ll notify the team a…" at bounding box center [455, 366] width 333 height 40
click at [523, 357] on textarea "Hi [PERSON_NAME], good evening! Thanks for reaching out. I’ll notify the team a…" at bounding box center [455, 366] width 333 height 40
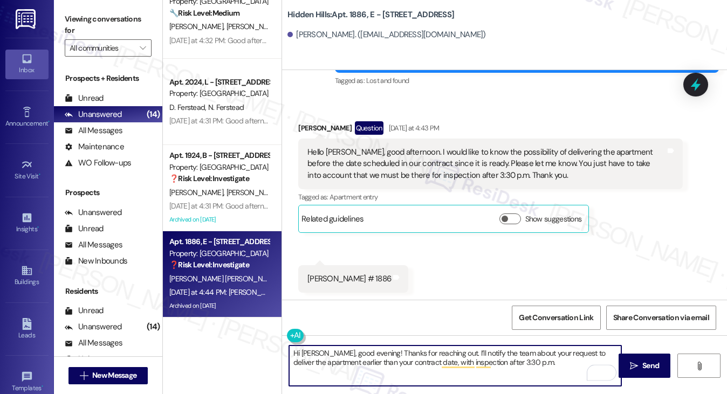
click at [546, 365] on textarea "Hi [PERSON_NAME], good evening! Thanks for reaching out. I’ll notify the team a…" at bounding box center [455, 366] width 333 height 40
type textarea "Hi [PERSON_NAME], good evening! Thanks for reaching out. I’ll notify the team a…"
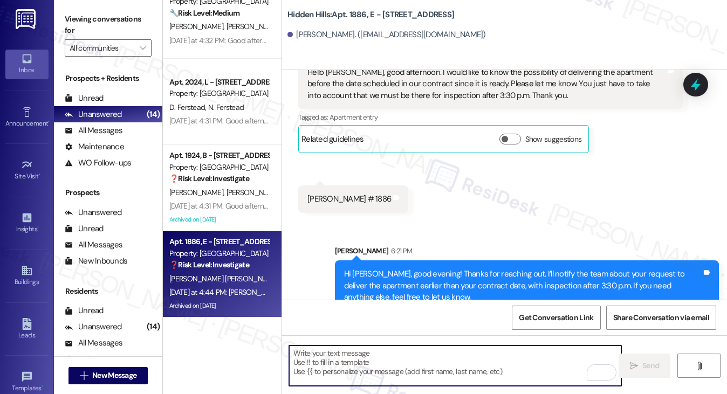
scroll to position [13077, 0]
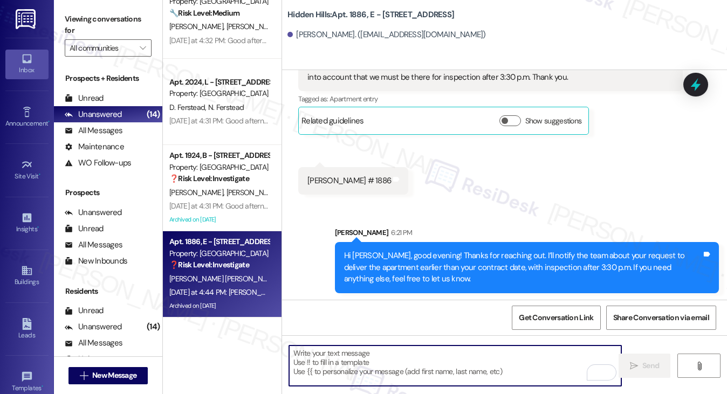
click at [425, 252] on div "Hi [PERSON_NAME], good evening! Thanks for reaching out. I’ll notify the team a…" at bounding box center [523, 267] width 358 height 35
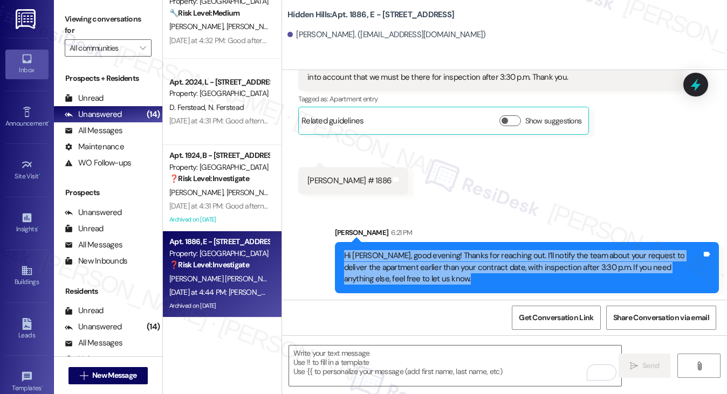
click at [425, 252] on div "Hi [PERSON_NAME], good evening! Thanks for reaching out. I’ll notify the team a…" at bounding box center [523, 267] width 358 height 35
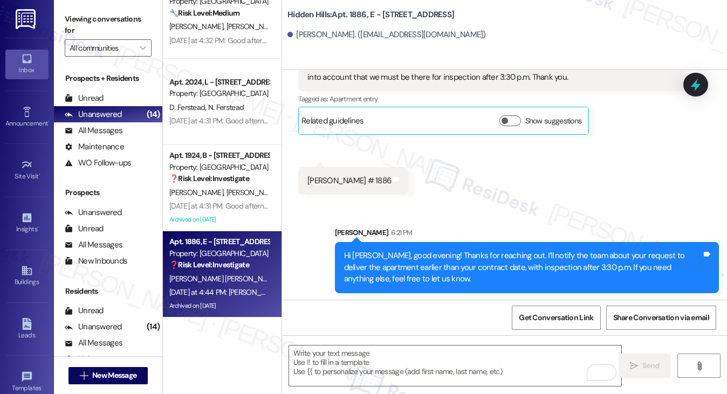
click at [523, 227] on div "[PERSON_NAME] 6:21 PM" at bounding box center [527, 234] width 384 height 15
click at [523, 250] on div "Hi [PERSON_NAME], good evening! Thanks for reaching out. I’ll notify the team a…" at bounding box center [523, 267] width 358 height 35
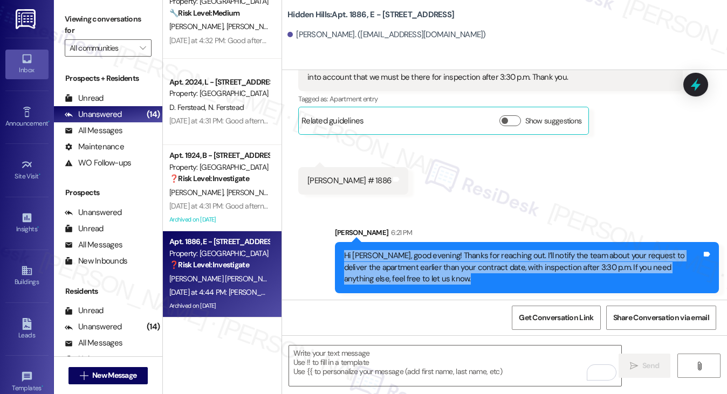
click at [523, 250] on div "Hi [PERSON_NAME], good evening! Thanks for reaching out. I’ll notify the team a…" at bounding box center [523, 267] width 358 height 35
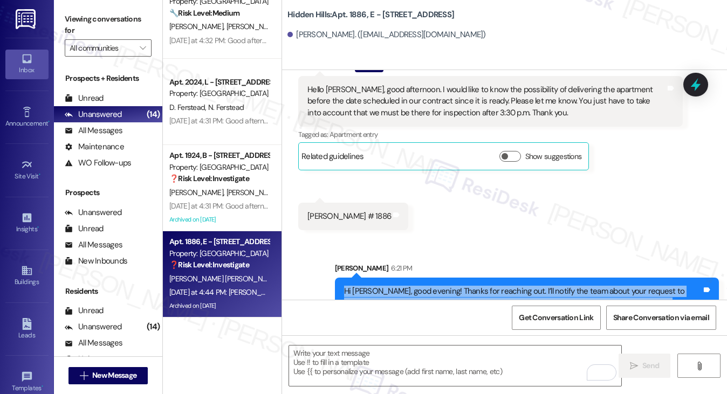
scroll to position [12970, 0]
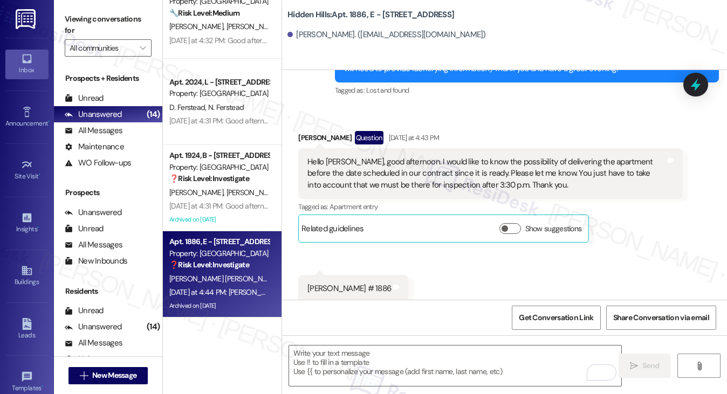
click at [379, 179] on div "Hello [PERSON_NAME], good afternoon. I would like to know the possibility of de…" at bounding box center [486, 173] width 358 height 35
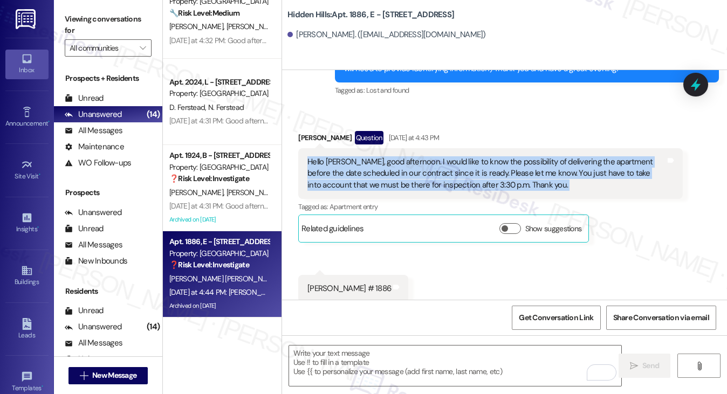
click at [379, 179] on div "Hello [PERSON_NAME], good afternoon. I would like to know the possibility of de…" at bounding box center [486, 173] width 358 height 35
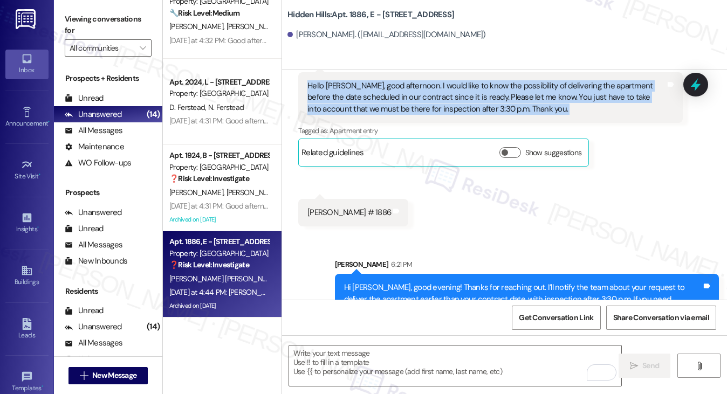
scroll to position [13077, 0]
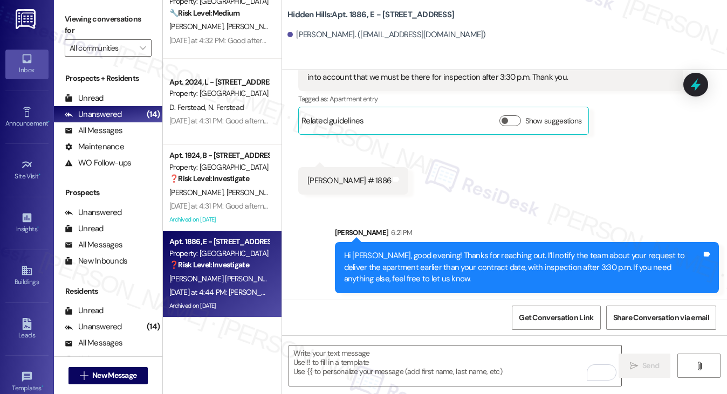
click at [446, 250] on div "Hi [PERSON_NAME], good evening! Thanks for reaching out. I’ll notify the team a…" at bounding box center [523, 267] width 358 height 35
click at [445, 250] on div "Hi [PERSON_NAME], good evening! Thanks for reaching out. I’ll notify the team a…" at bounding box center [523, 267] width 358 height 35
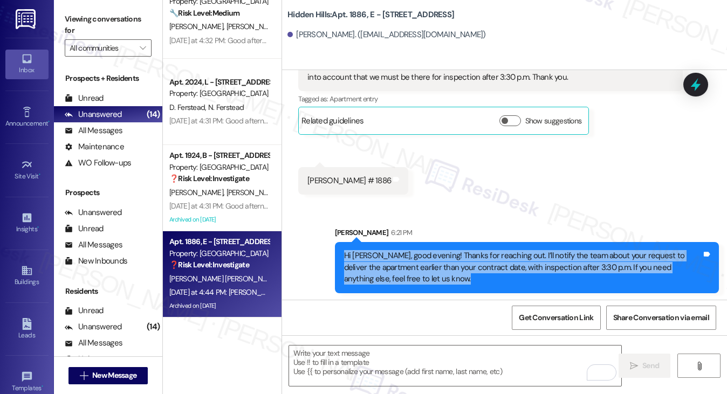
click at [445, 250] on div "Hi [PERSON_NAME], good evening! Thanks for reaching out. I’ll notify the team a…" at bounding box center [523, 267] width 358 height 35
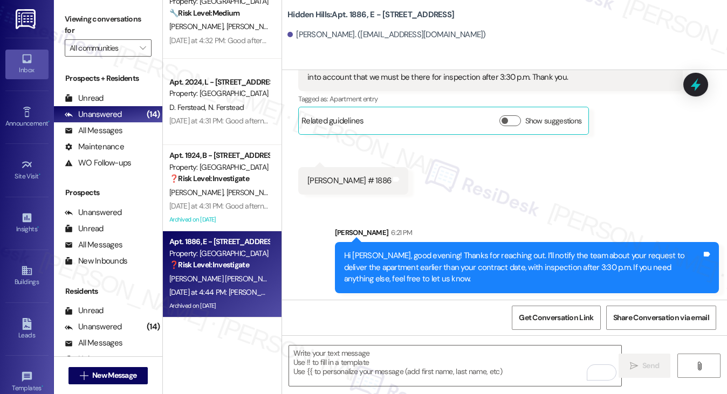
click at [77, 15] on label "Viewing conversations for" at bounding box center [108, 25] width 87 height 29
click at [98, 25] on label "Viewing conversations for" at bounding box center [108, 25] width 87 height 29
click at [485, 187] on div "Received via SMS [PERSON_NAME] Question [DATE] at 4:43 PM Hello [PERSON_NAME], …" at bounding box center [504, 101] width 445 height 204
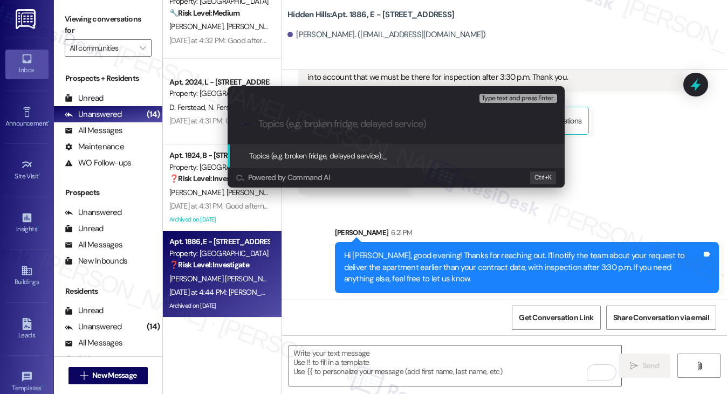
paste input "Request to Deliver Apartment Before Contract End Date"
type input "Request to Deliver Apartment Before Contract End Date"
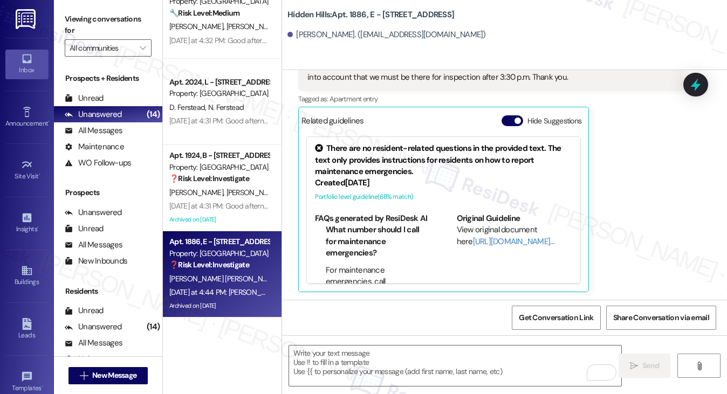
scroll to position [13235, 0]
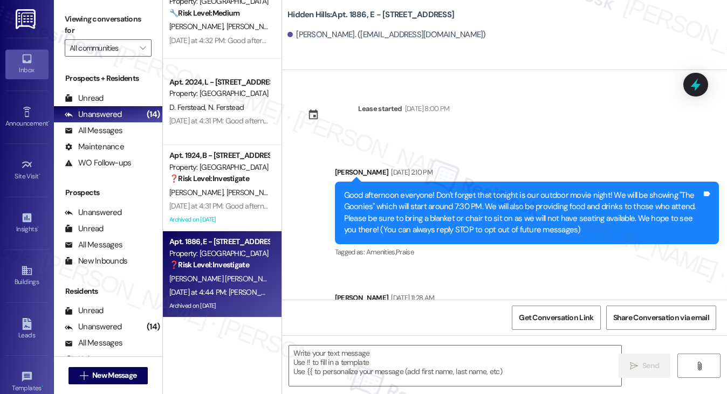
type textarea "Fetching suggested responses. Please feel free to read through the conversation…"
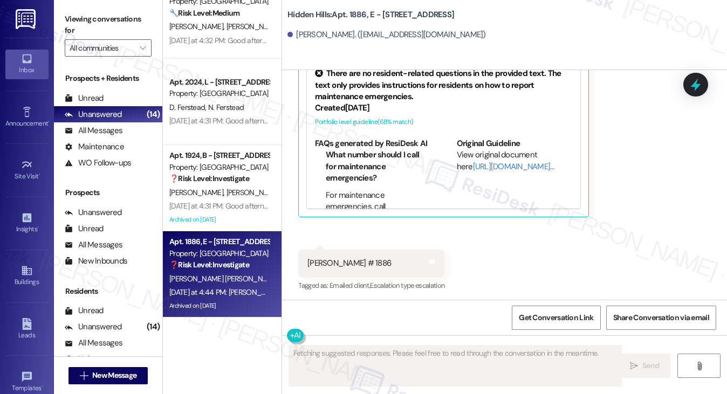
scroll to position [13267, 0]
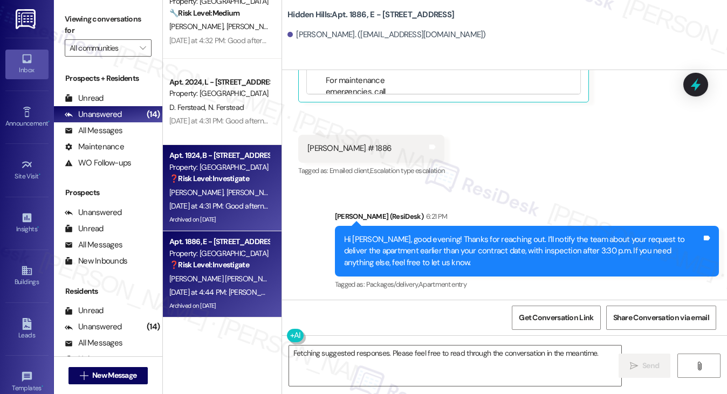
click at [227, 195] on span "[PERSON_NAME]" at bounding box center [254, 193] width 54 height 10
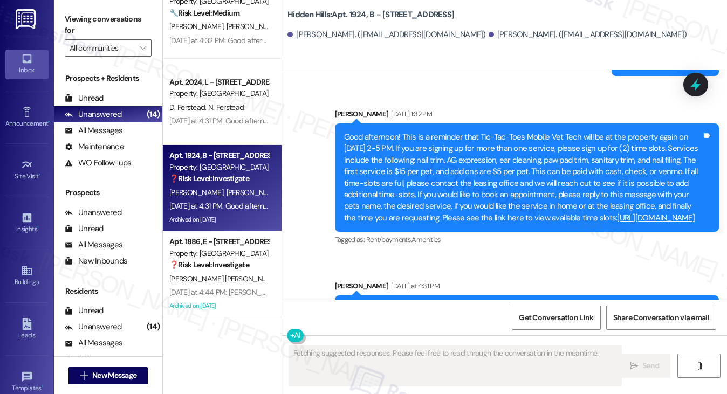
scroll to position [19556, 0]
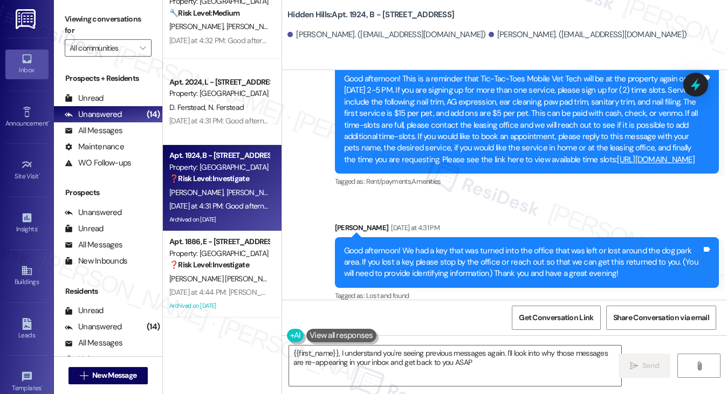
type textarea "{{first_name}}, I understand you're seeing previous messages again. I'll look i…"
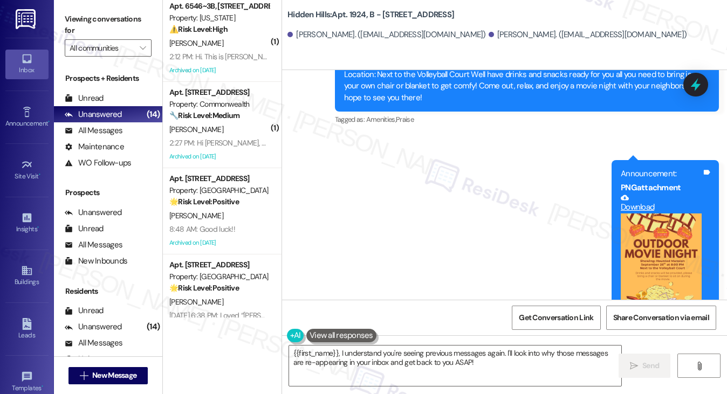
scroll to position [0, 0]
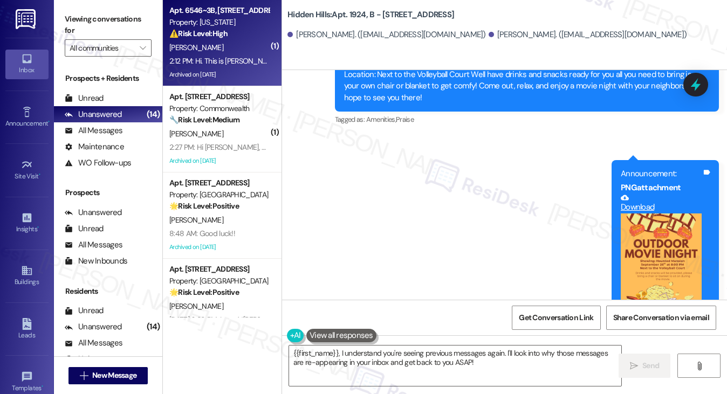
click at [227, 26] on div "Property: [US_STATE]" at bounding box center [219, 22] width 100 height 11
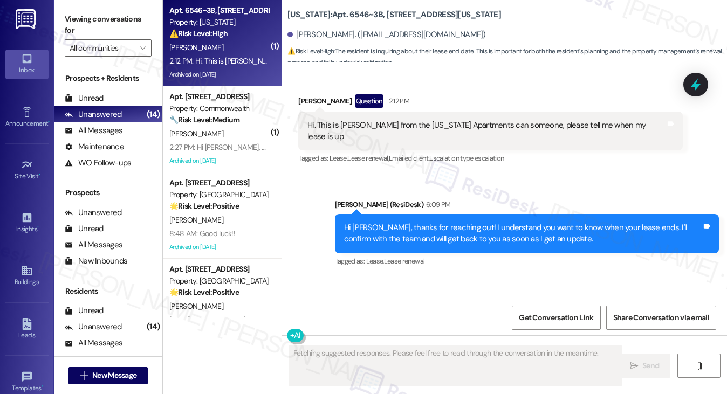
scroll to position [10633, 0]
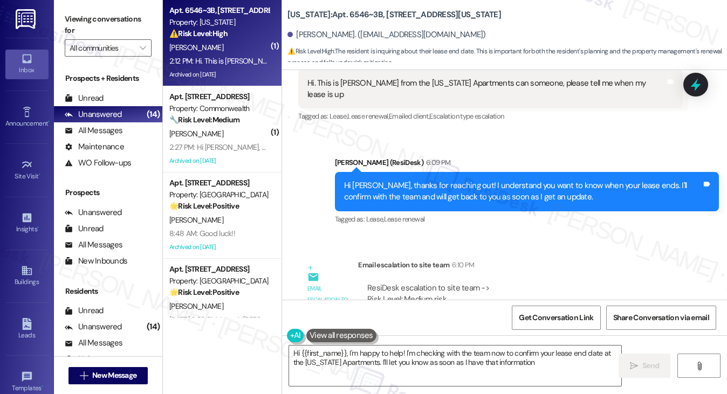
type textarea "Hi {{first_name}}, I'm happy to help! I'm checking with the team now to confirm…"
